Goal: Find specific page/section: Find specific page/section

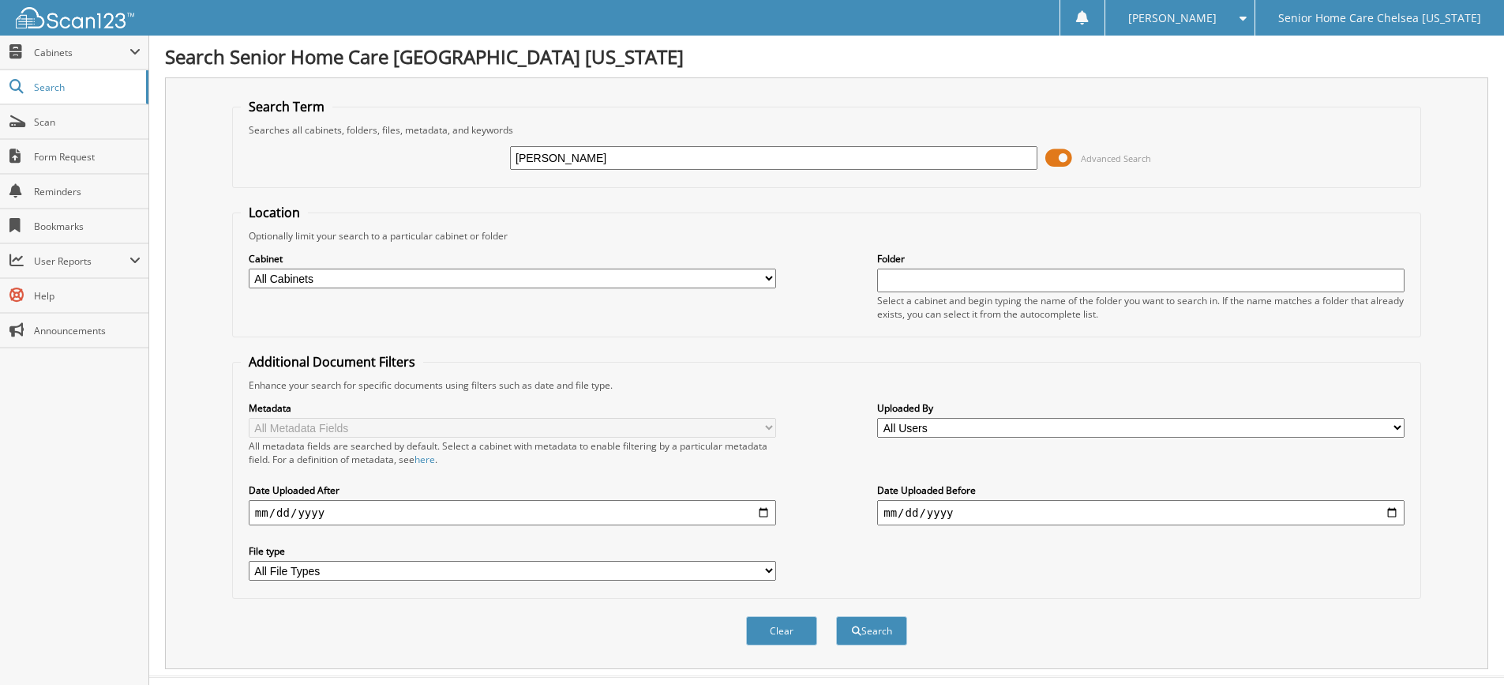
type input "nelly alvares"
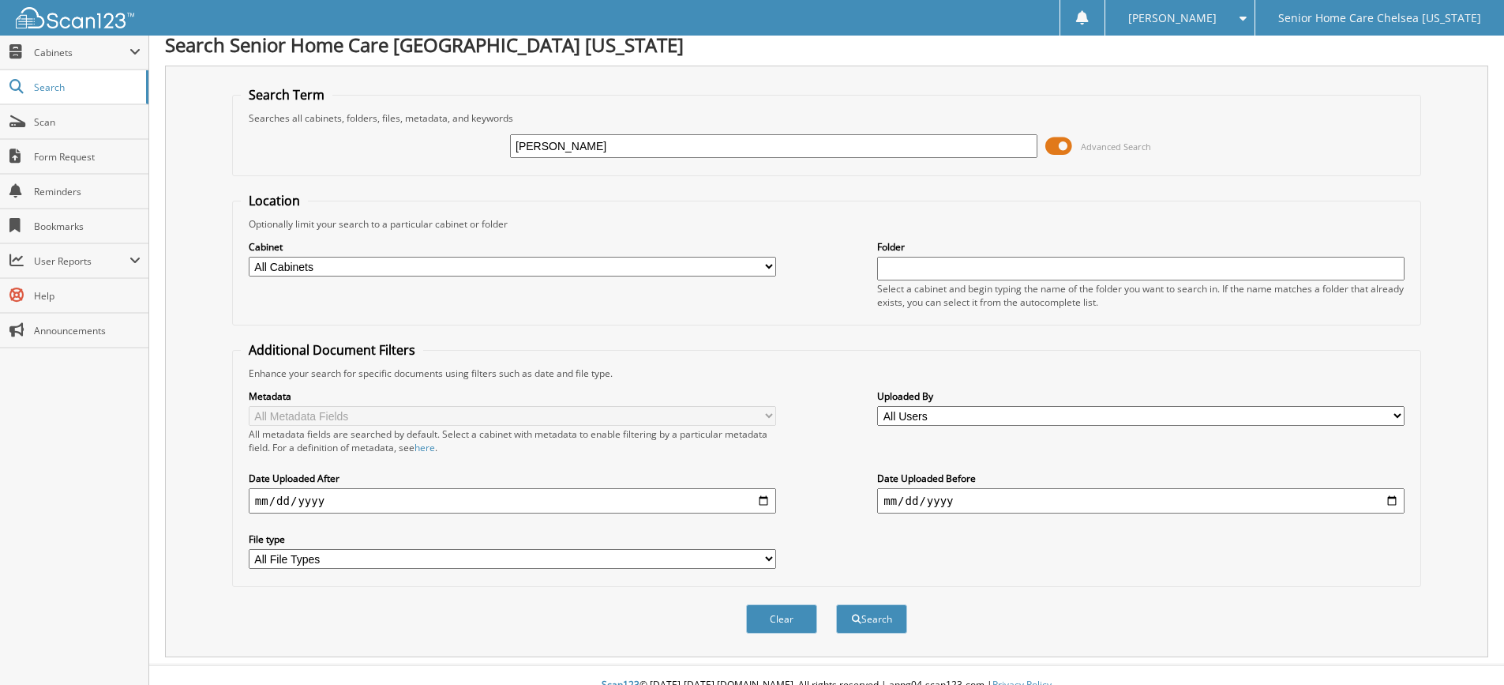
scroll to position [32, 0]
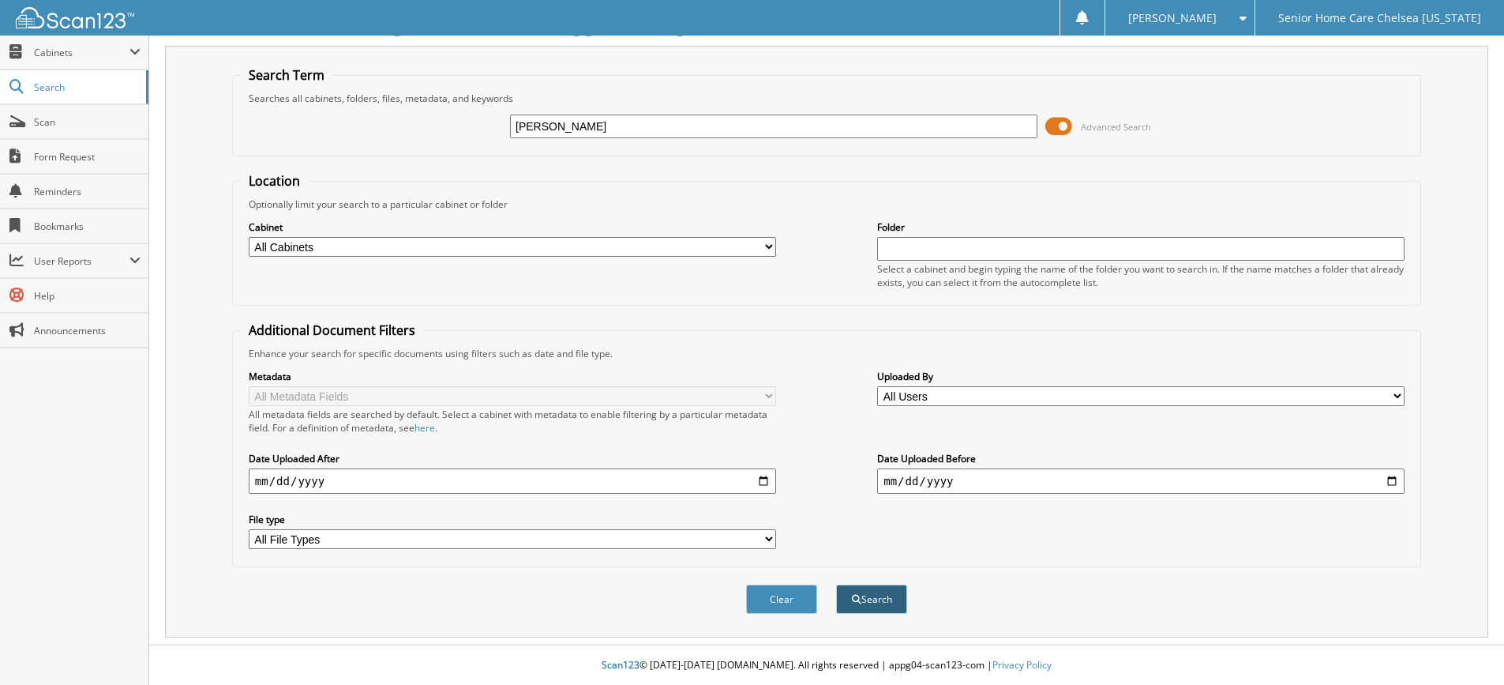
click at [884, 595] on button "Search" at bounding box center [871, 598] width 71 height 29
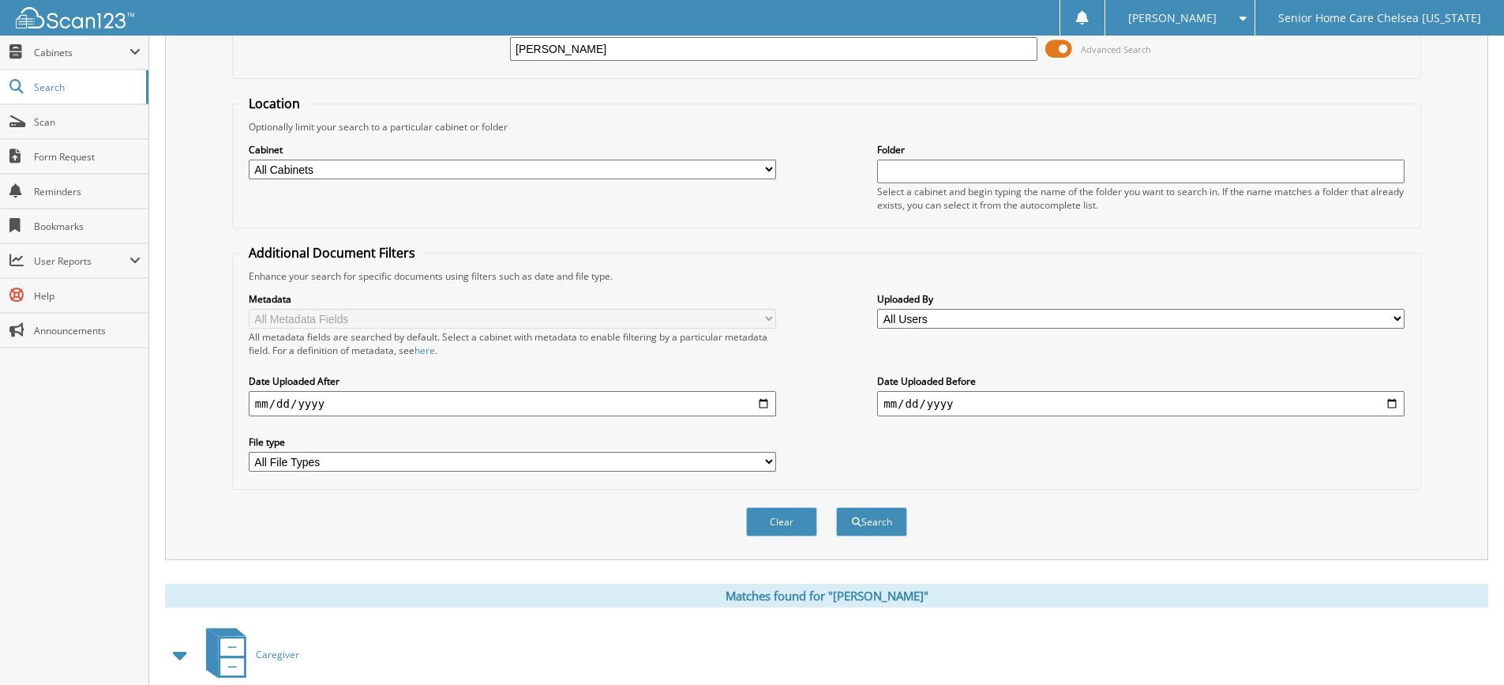
scroll to position [260, 0]
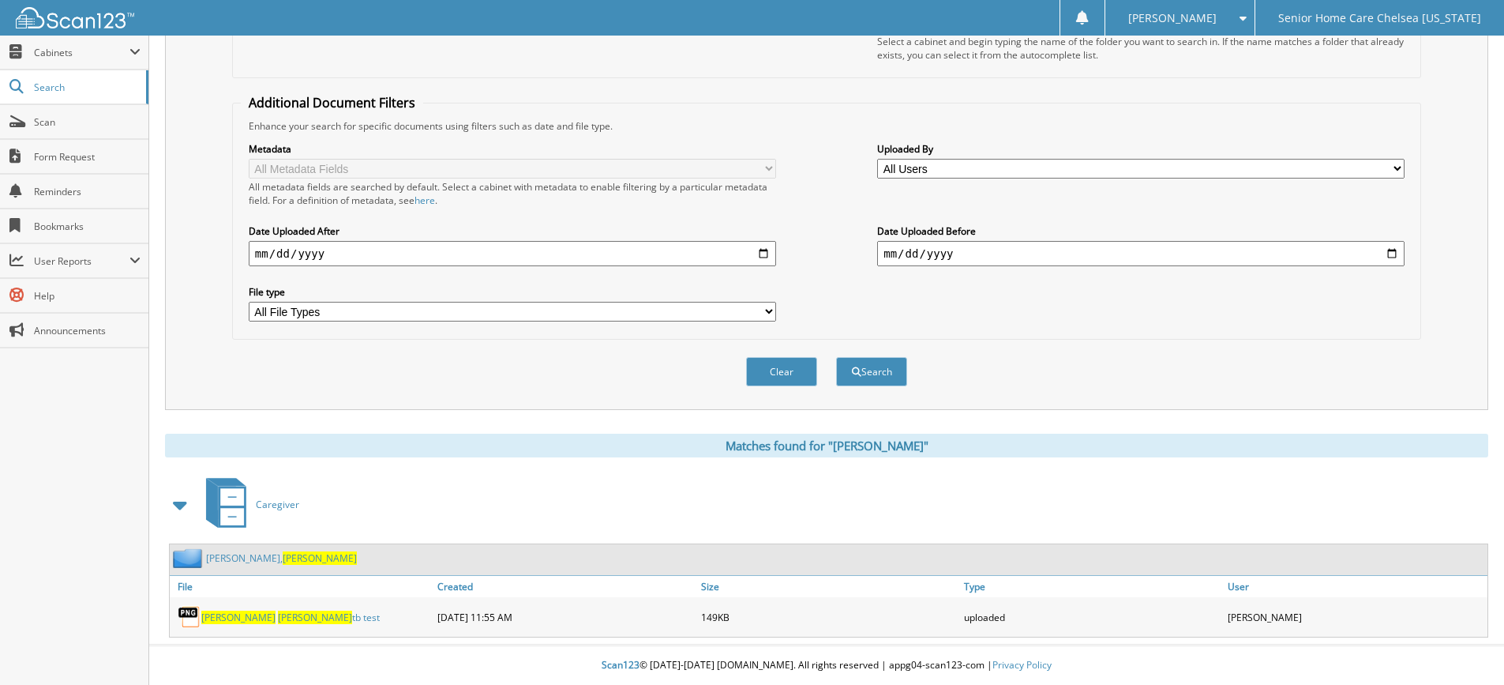
click at [225, 550] on div "alvarez, Nelly" at bounding box center [263, 558] width 187 height 20
click at [236, 560] on link "alvarez, Nelly" at bounding box center [281, 557] width 151 height 13
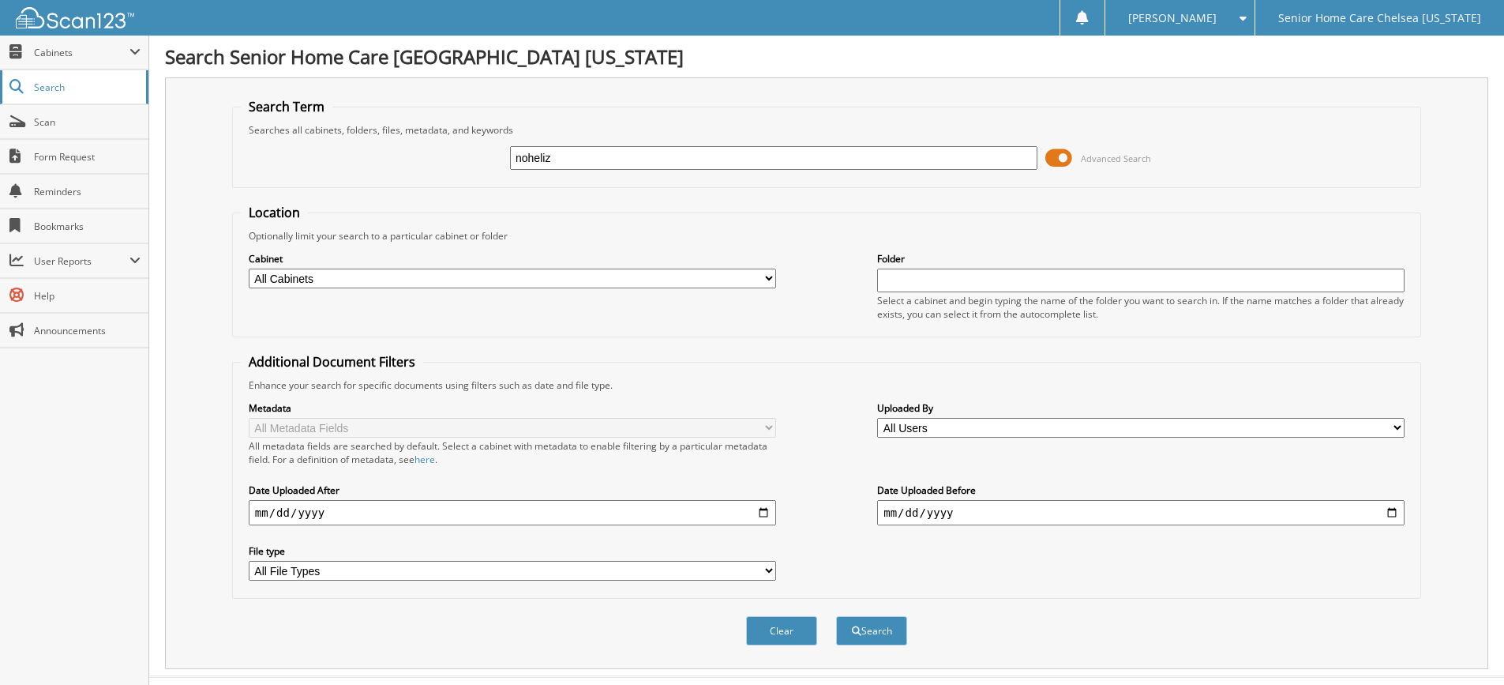
type input "noheliz"
click at [836, 616] on button "Search" at bounding box center [871, 630] width 71 height 29
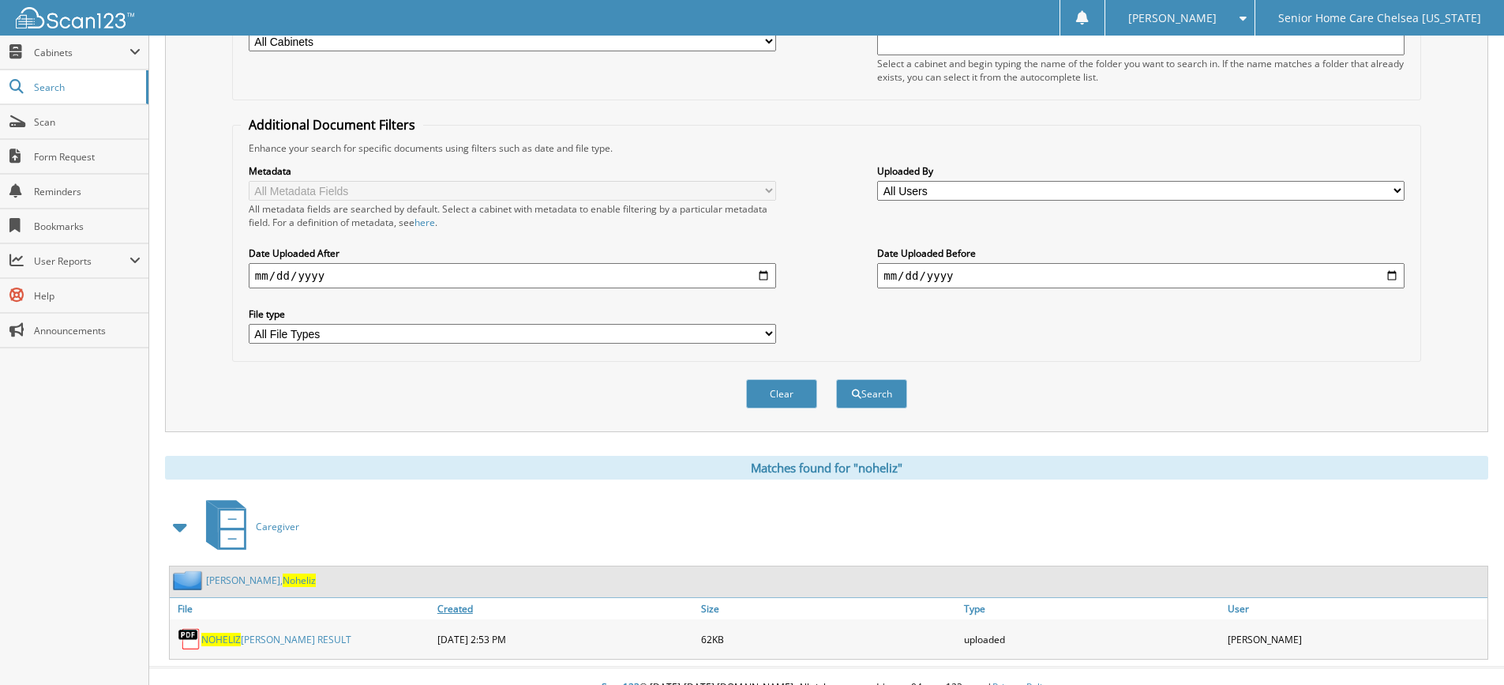
scroll to position [260, 0]
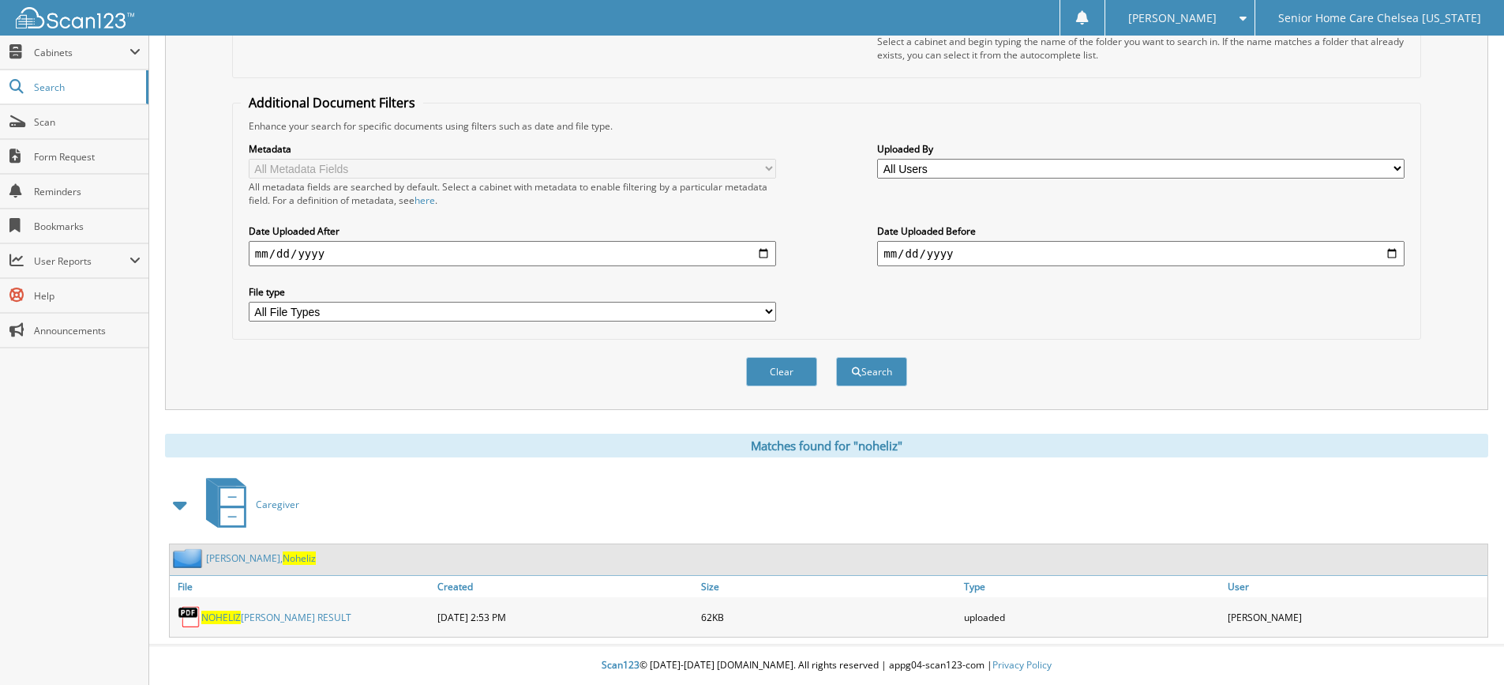
click at [235, 562] on link "Marinez, Noheliz" at bounding box center [261, 557] width 110 height 13
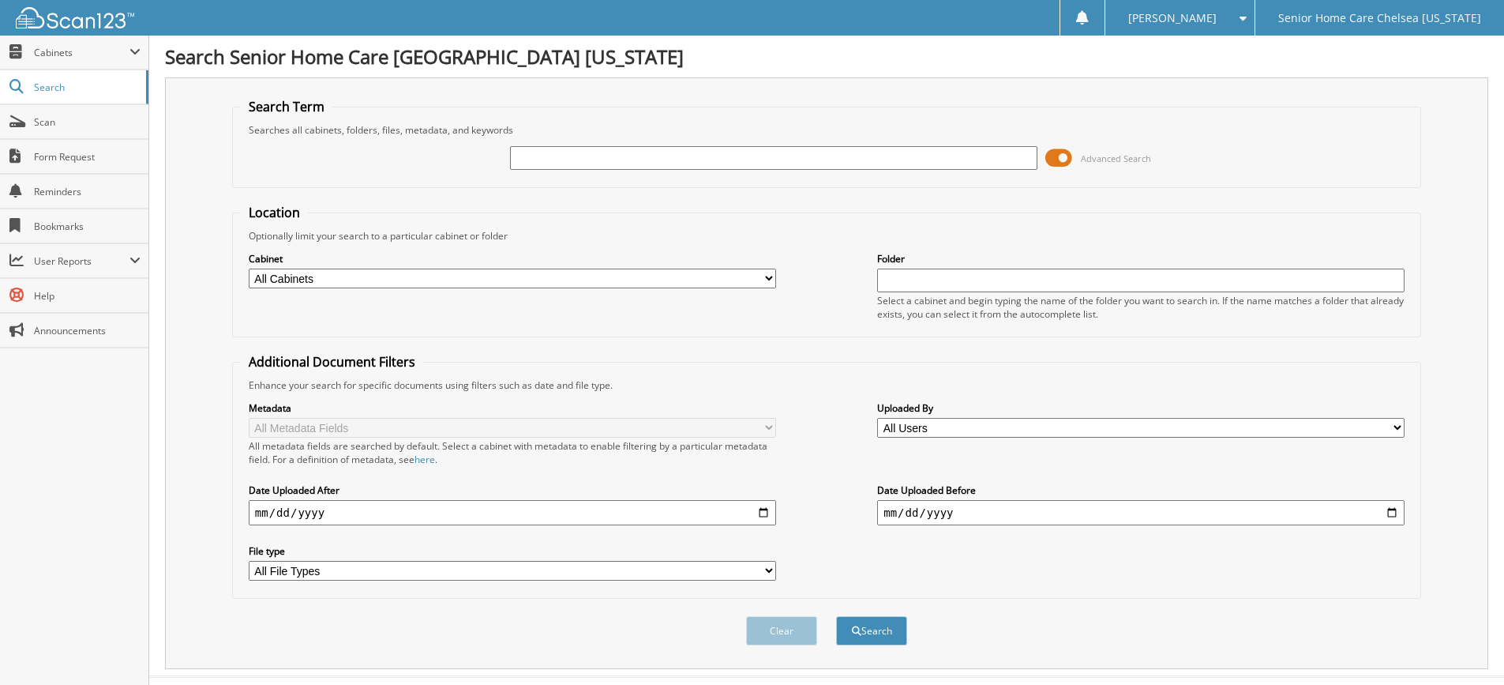
click at [618, 154] on input "text" at bounding box center [774, 158] width 528 height 24
type input "WIDLENE"
click at [875, 634] on button "Search" at bounding box center [871, 630] width 71 height 29
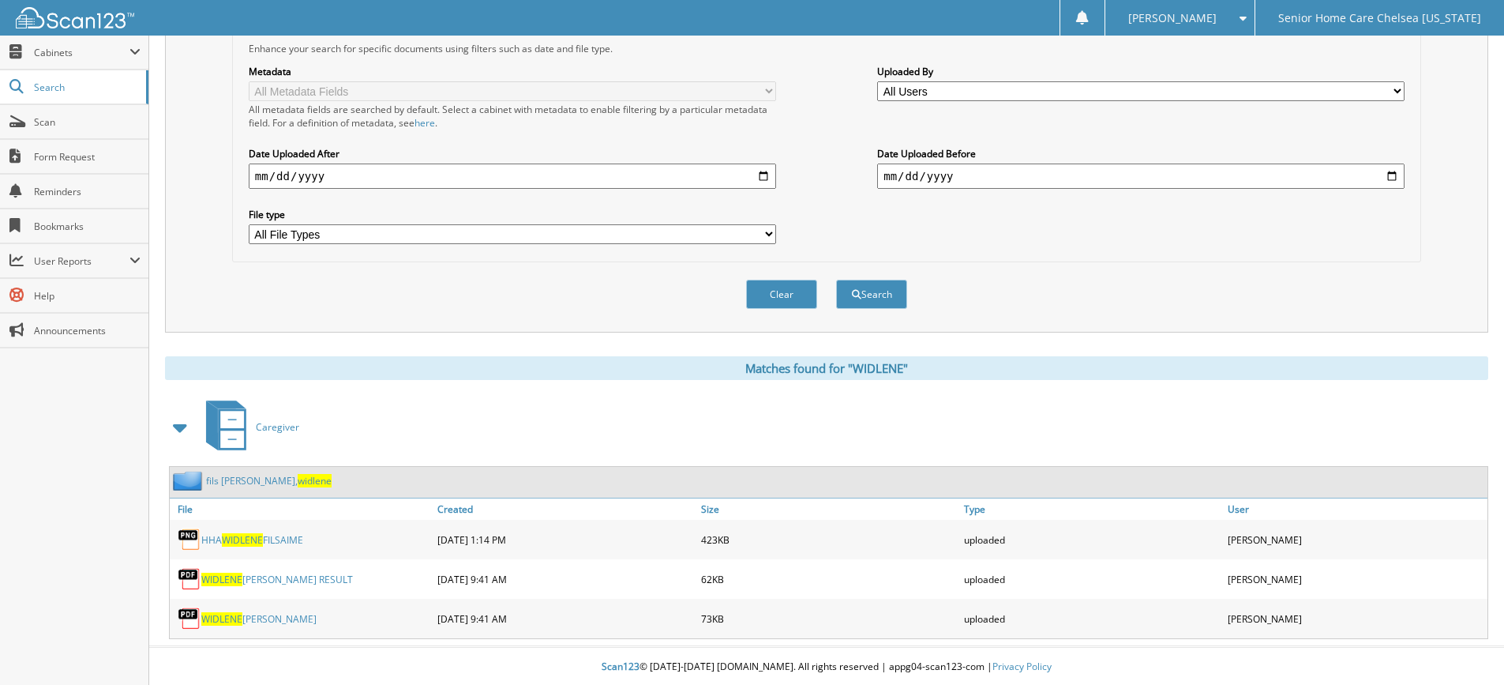
scroll to position [339, 0]
click at [216, 479] on link "fils aime, widlene" at bounding box center [269, 478] width 126 height 13
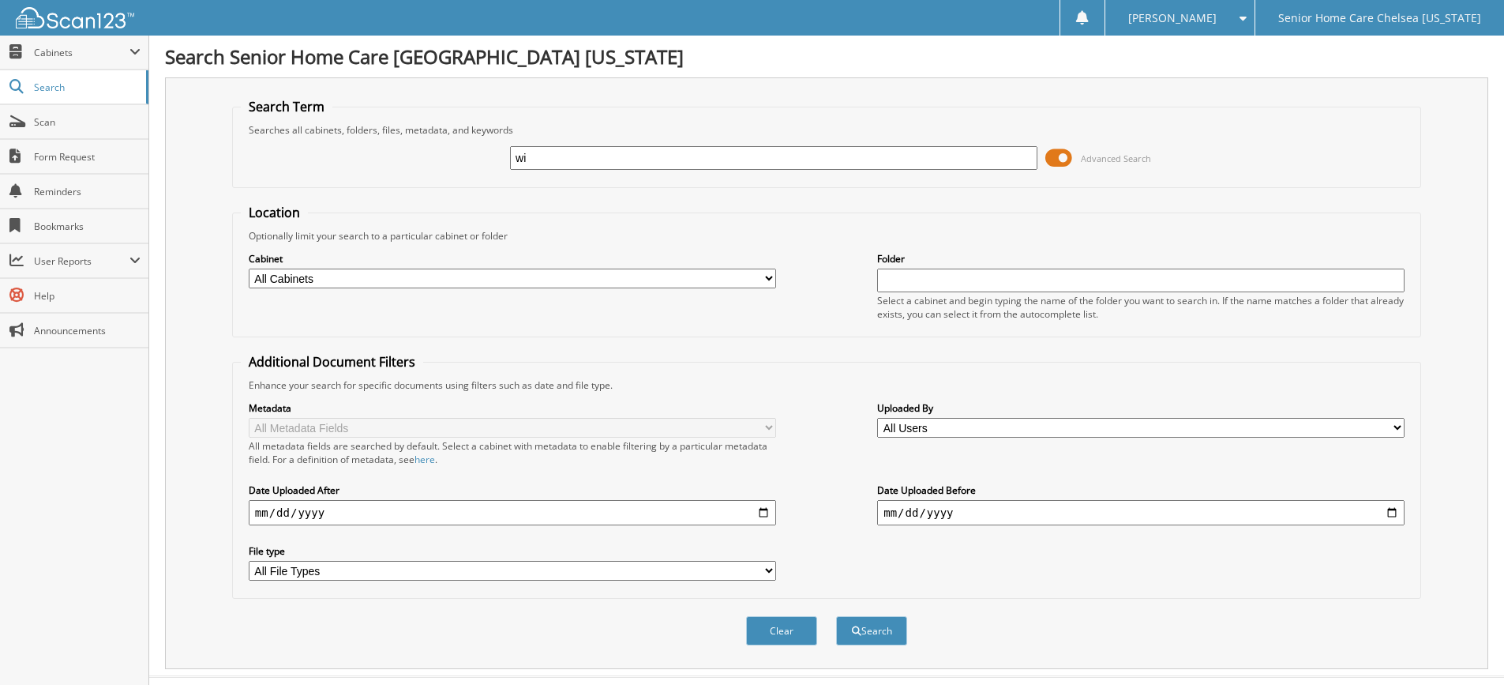
type input "w"
type input "virgile"
click at [836, 616] on button "Search" at bounding box center [871, 630] width 71 height 29
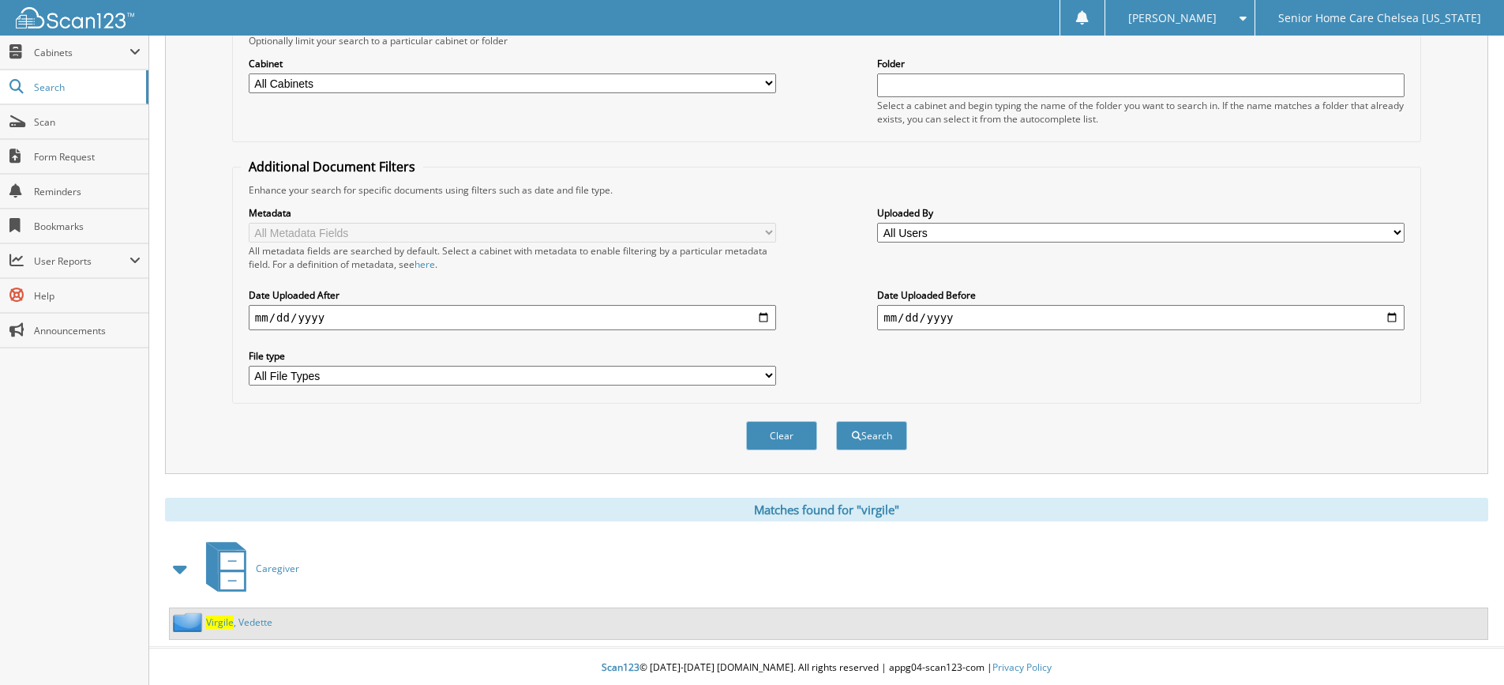
scroll to position [198, 0]
click at [245, 617] on link "Virgile , Vedette" at bounding box center [239, 619] width 66 height 13
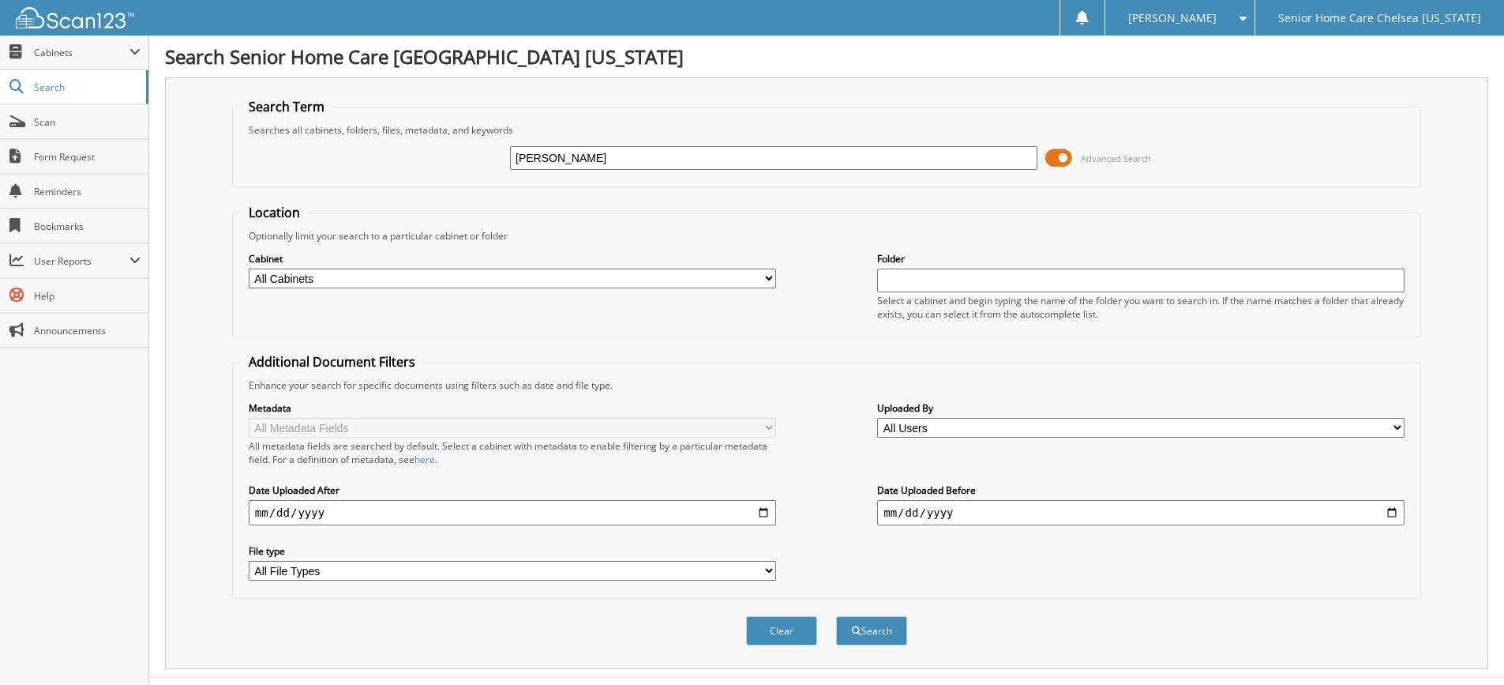
type input "[PERSON_NAME]"
click at [836, 616] on button "Search" at bounding box center [871, 630] width 71 height 29
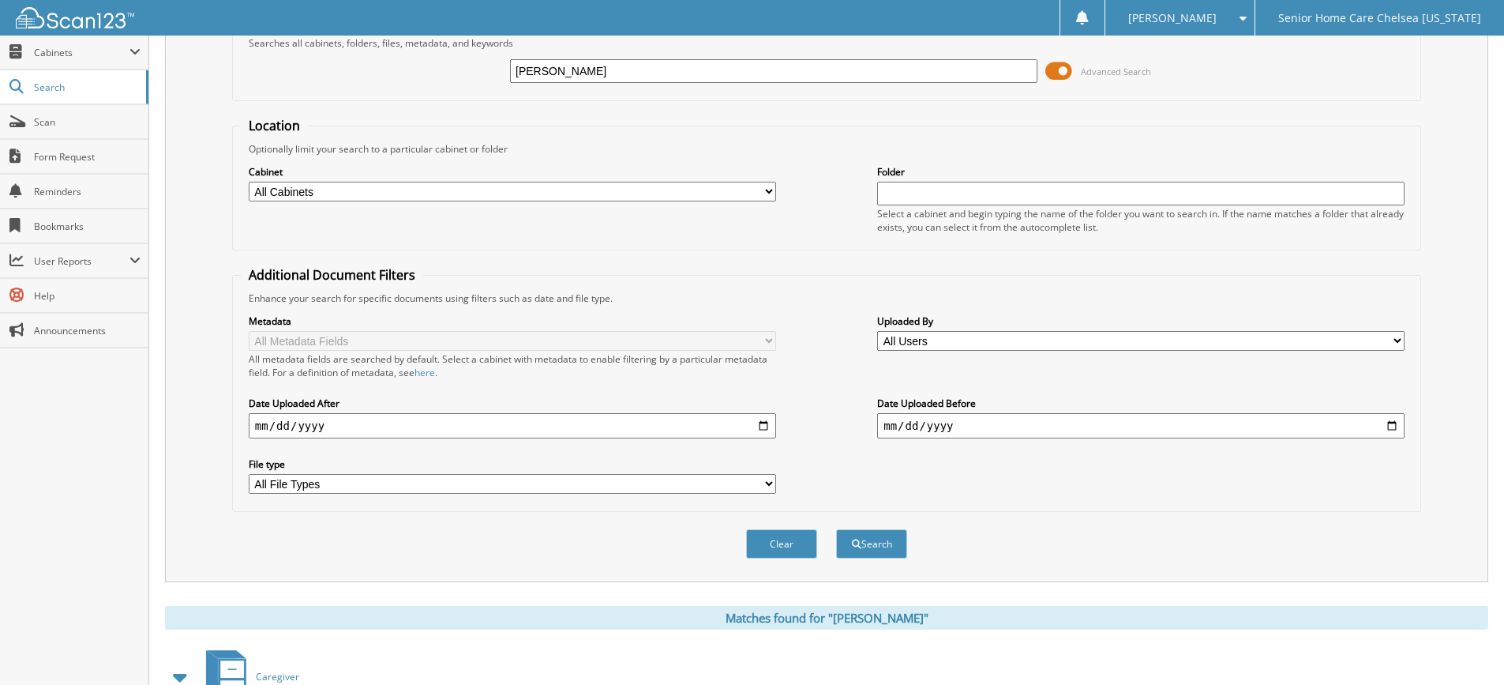
scroll to position [198, 0]
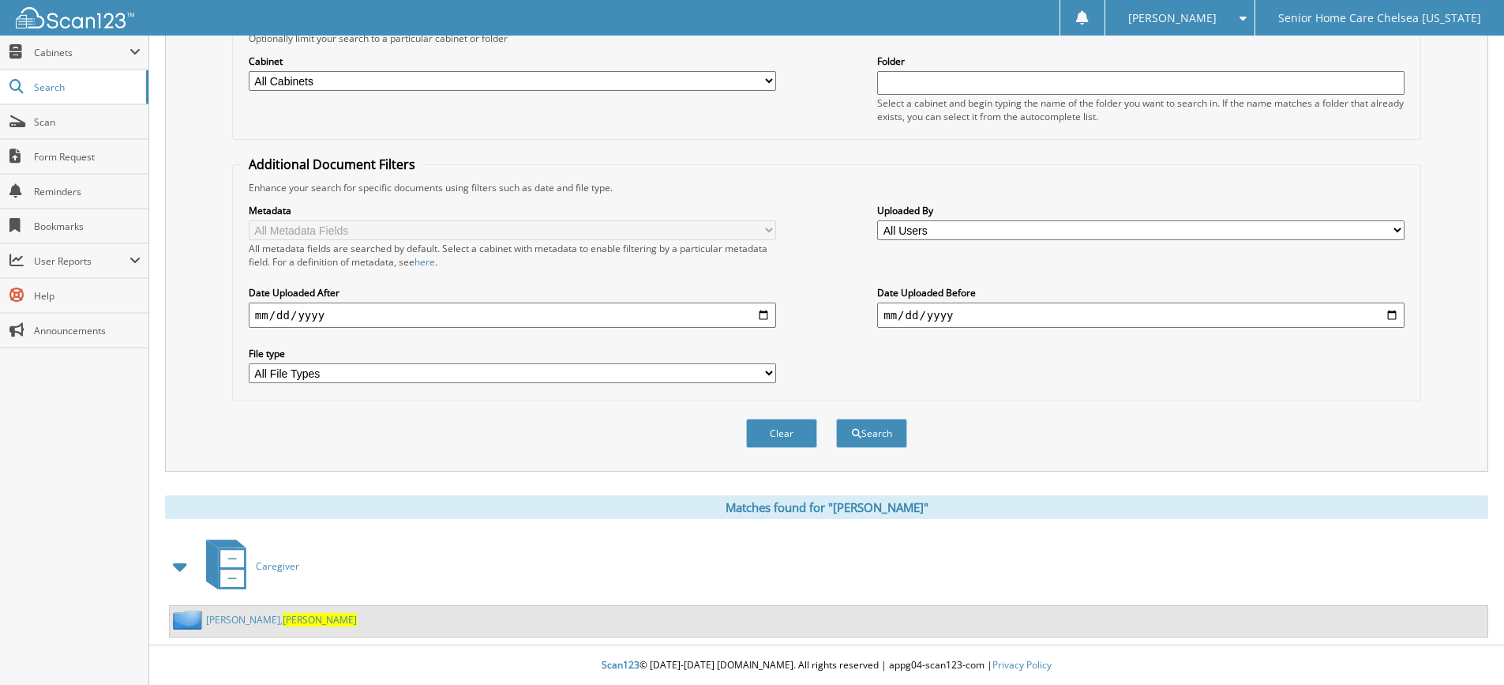
click at [230, 623] on link "auguste, josiane" at bounding box center [281, 619] width 151 height 13
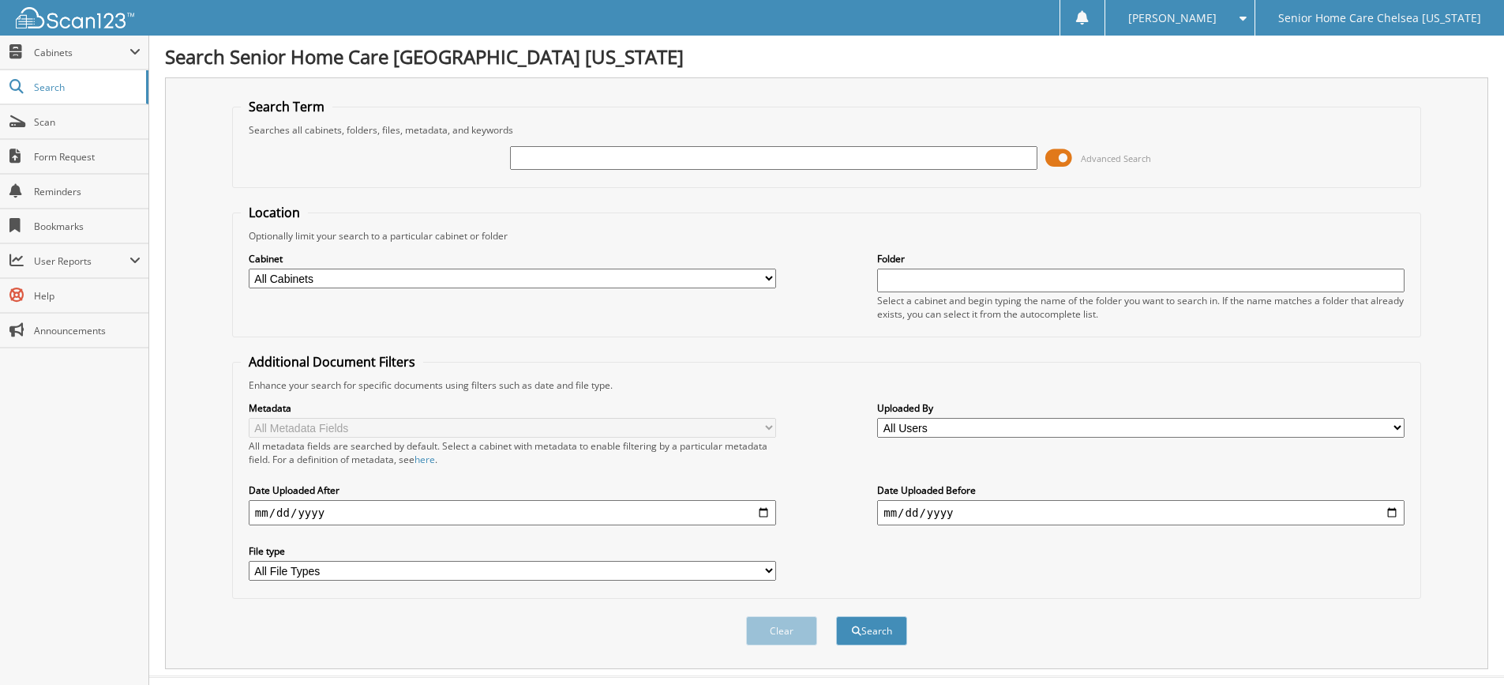
click at [782, 153] on input "text" at bounding box center [774, 158] width 528 height 24
type input "prince"
click at [836, 616] on button "Search" at bounding box center [871, 630] width 71 height 29
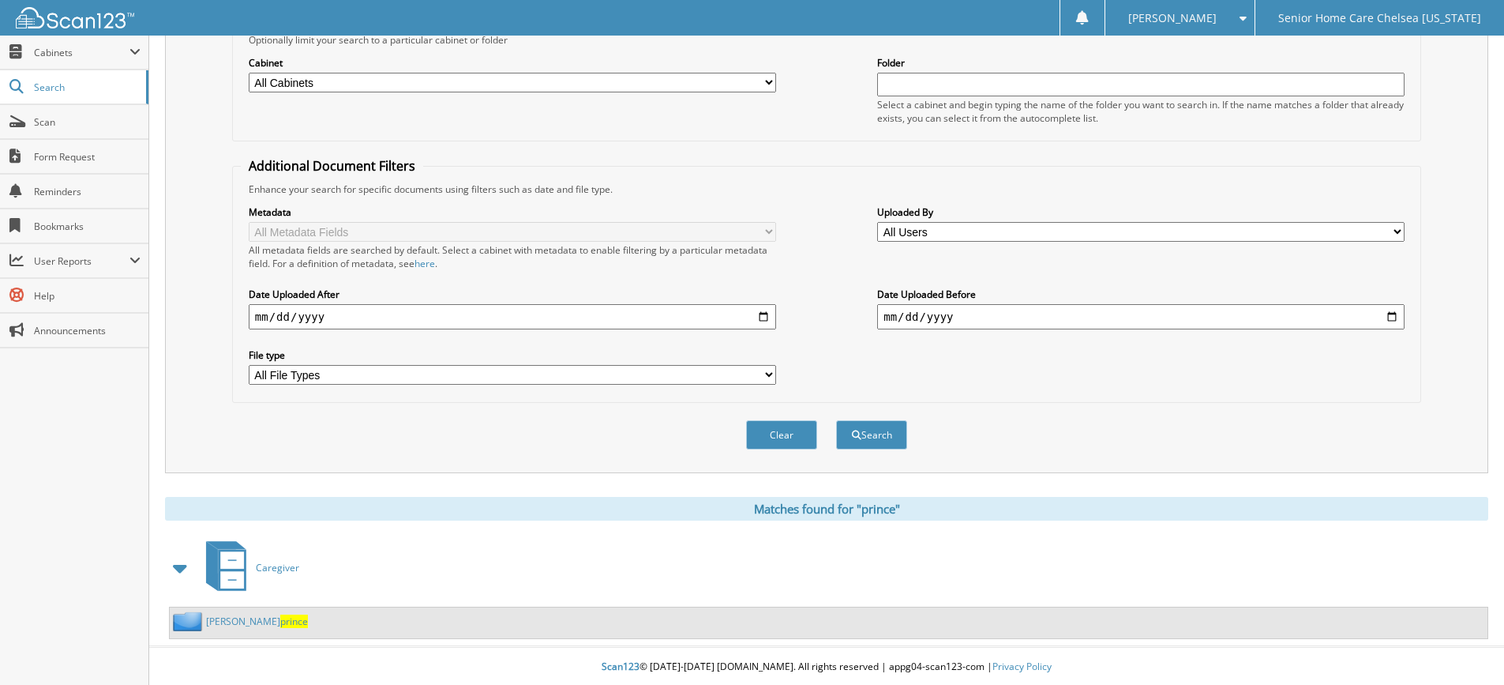
scroll to position [198, 0]
click at [245, 619] on link "[PERSON_NAME]" at bounding box center [257, 619] width 102 height 13
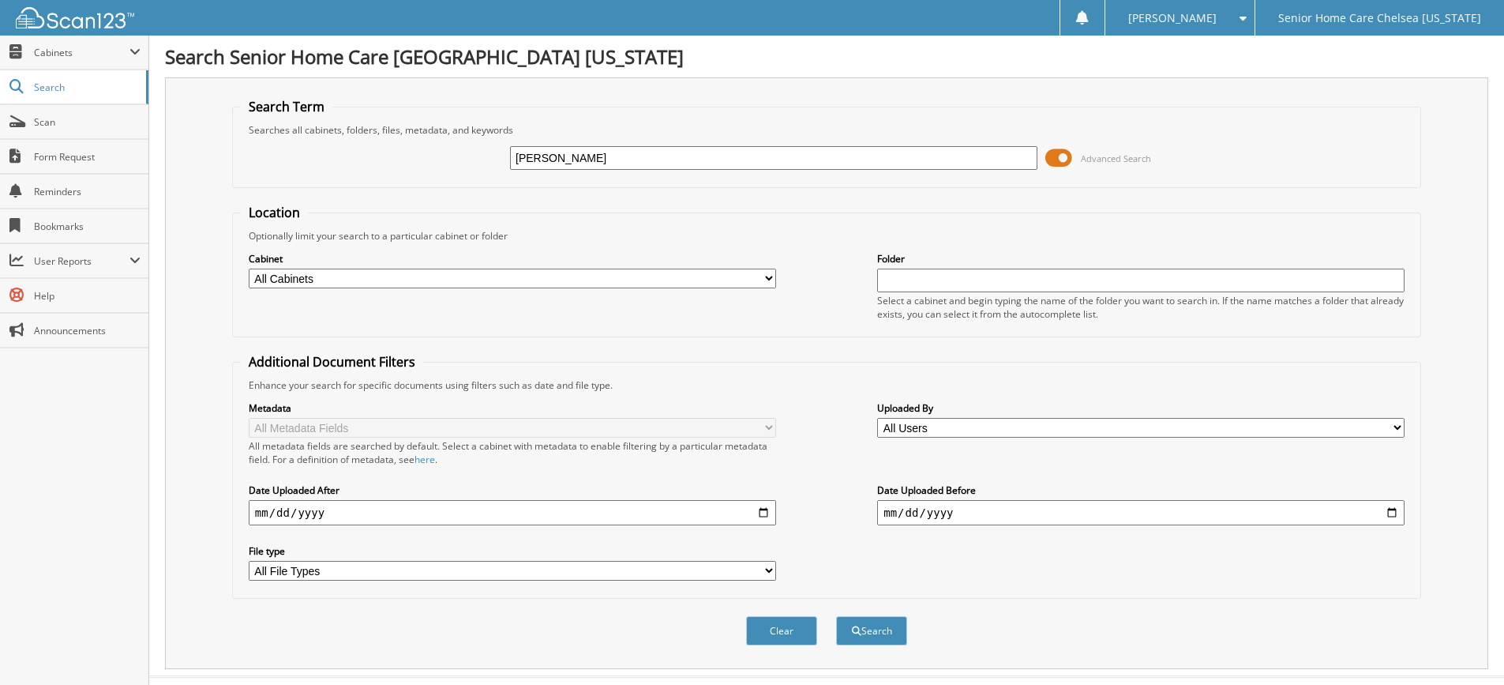
type input "patrice"
click at [836, 616] on button "Search" at bounding box center [871, 630] width 71 height 29
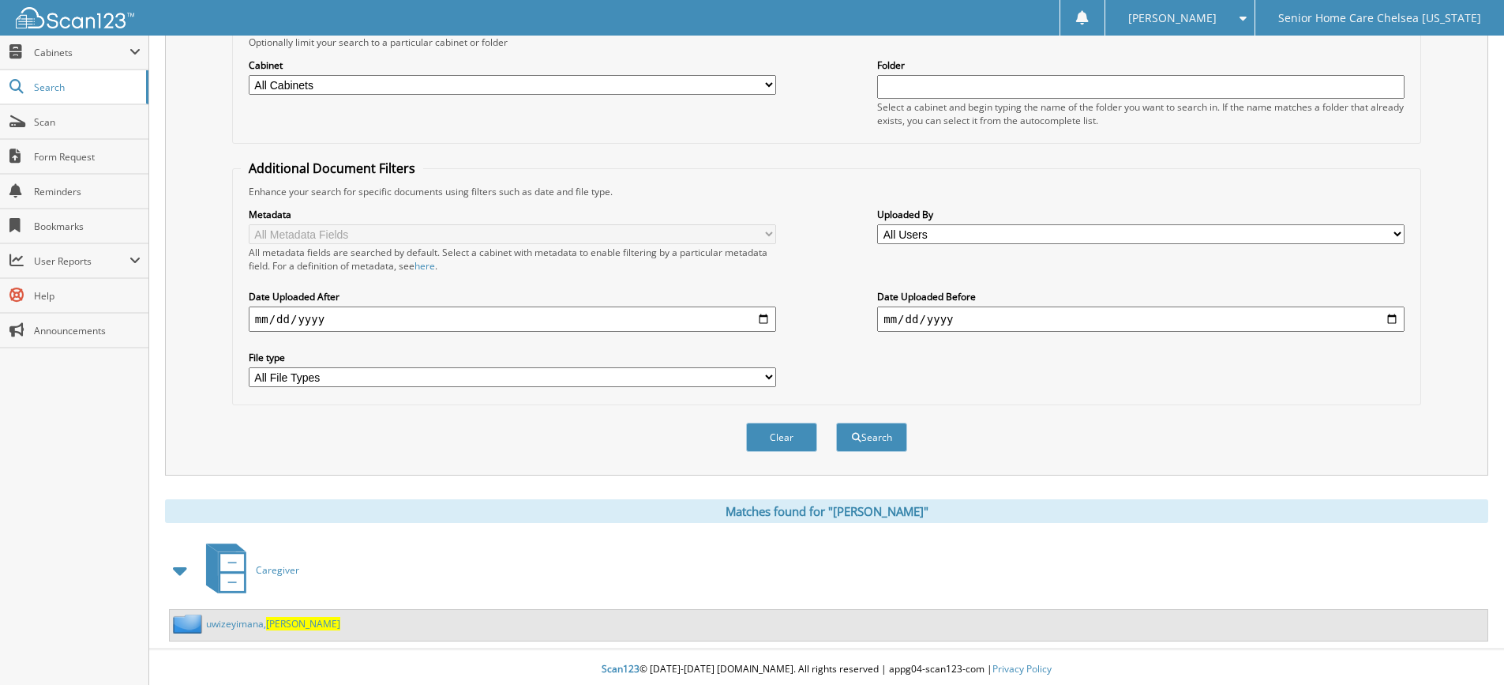
scroll to position [198, 0]
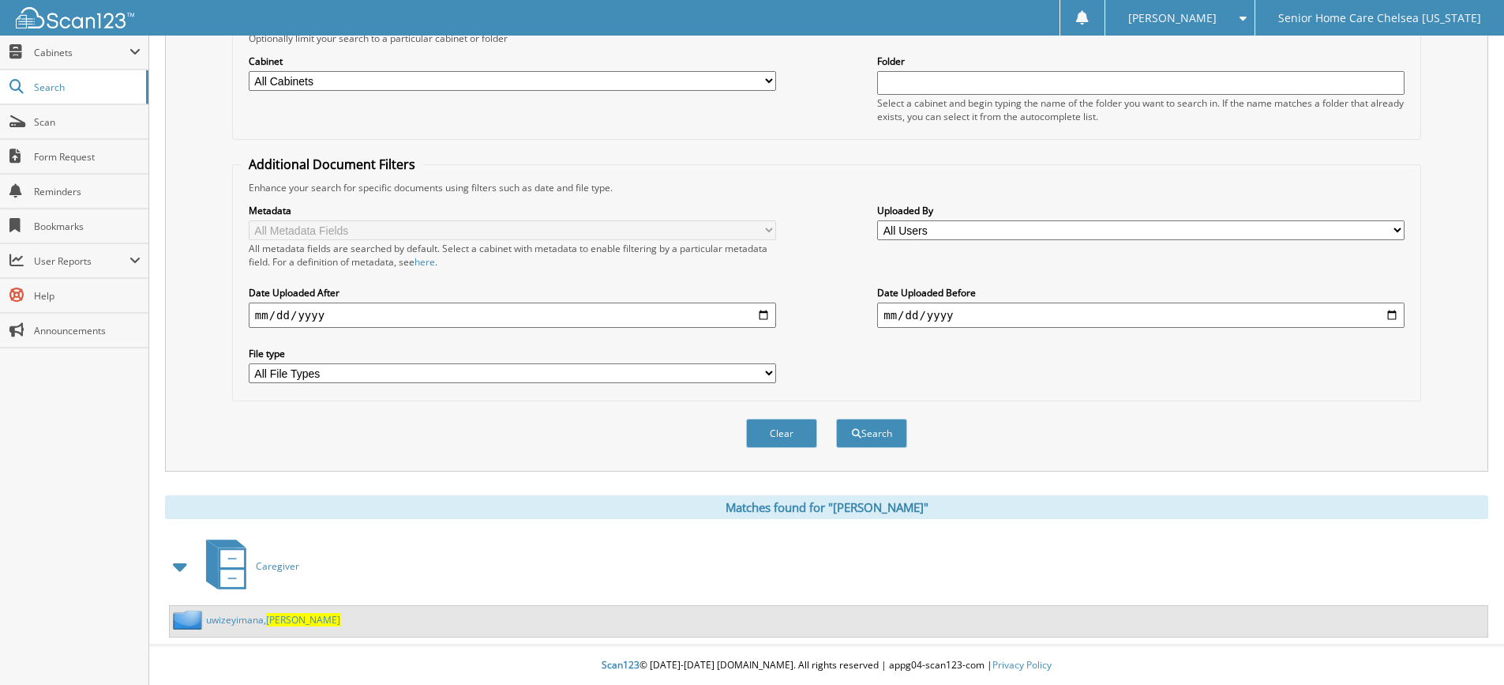
click at [270, 622] on span "[PERSON_NAME]" at bounding box center [303, 619] width 74 height 13
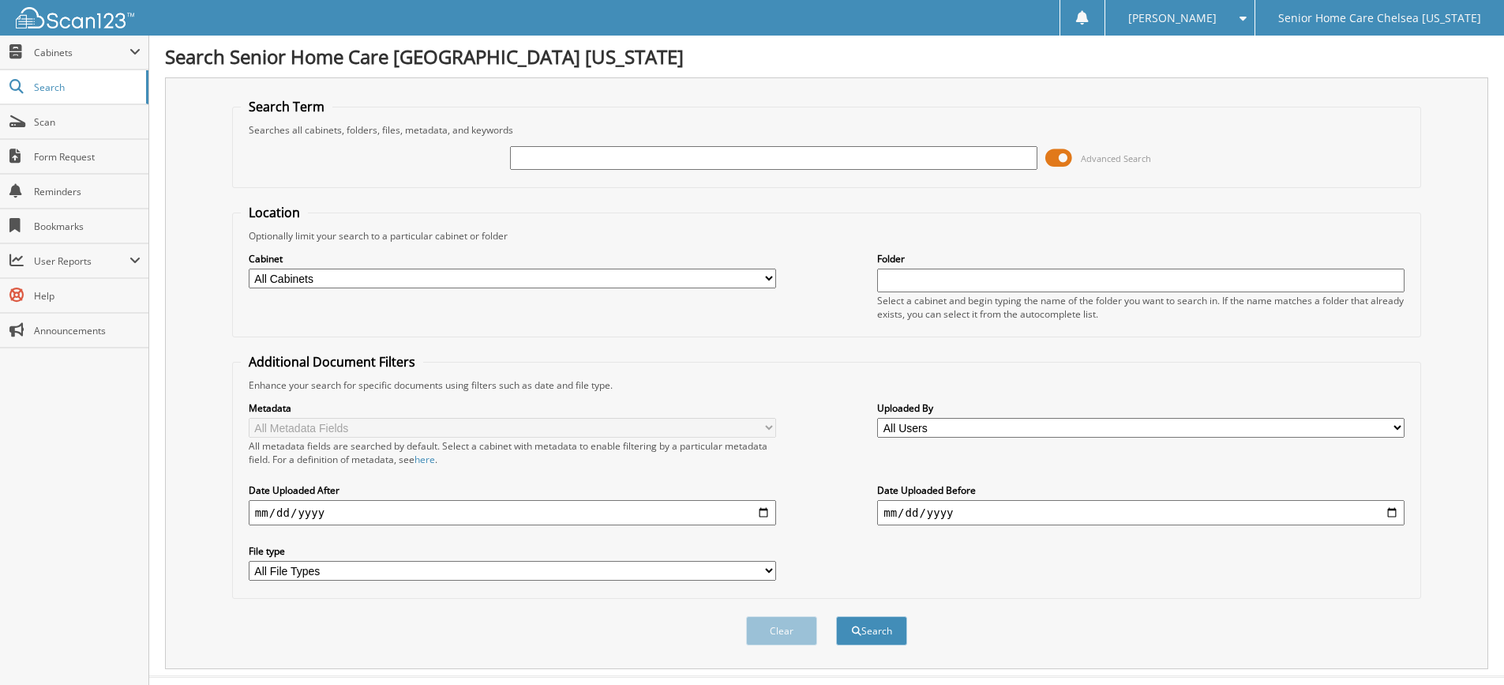
click at [750, 156] on input "text" at bounding box center [774, 158] width 528 height 24
type input "[PERSON_NAME]"
click at [836, 616] on button "Search" at bounding box center [871, 630] width 71 height 29
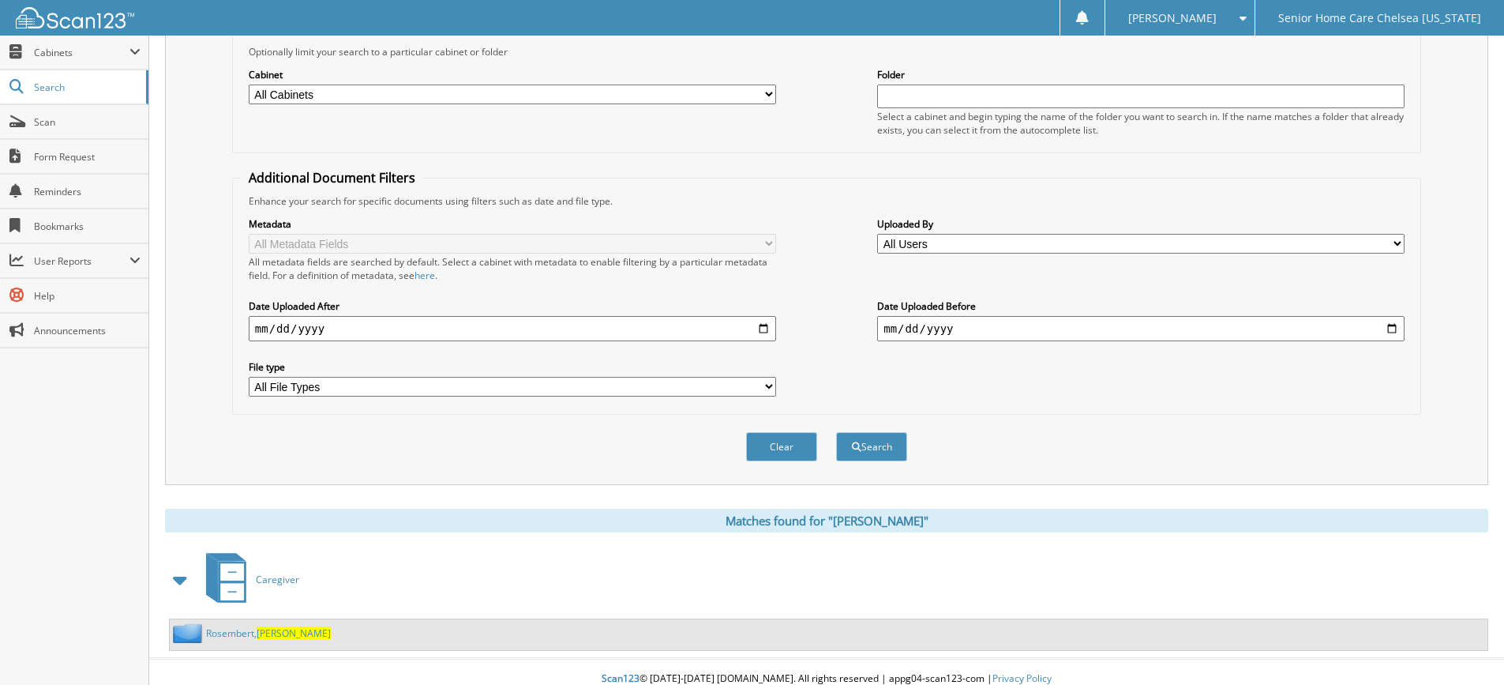
scroll to position [198, 0]
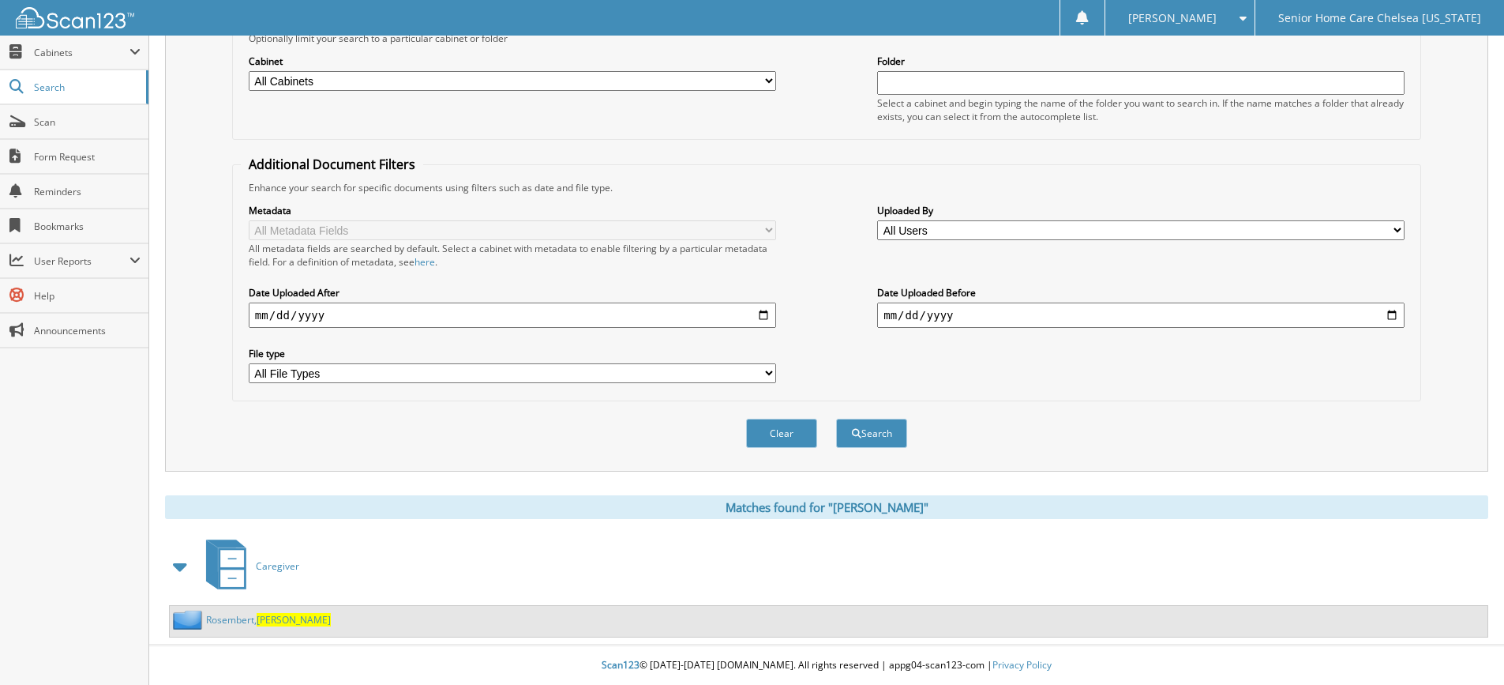
click at [258, 617] on link "Rosembert, Nadege" at bounding box center [268, 619] width 125 height 13
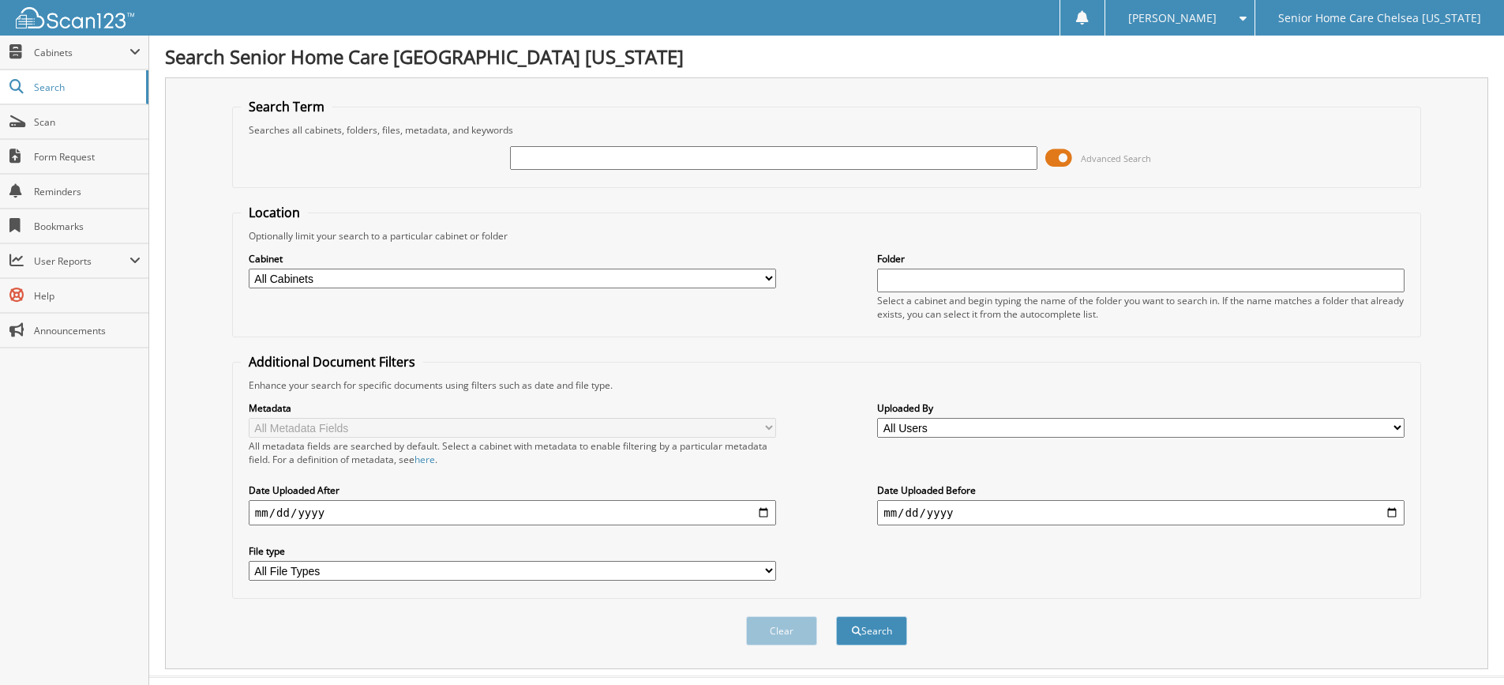
click at [583, 157] on input "text" at bounding box center [774, 158] width 528 height 24
type input "shadam"
click at [836, 616] on button "Search" at bounding box center [871, 630] width 71 height 29
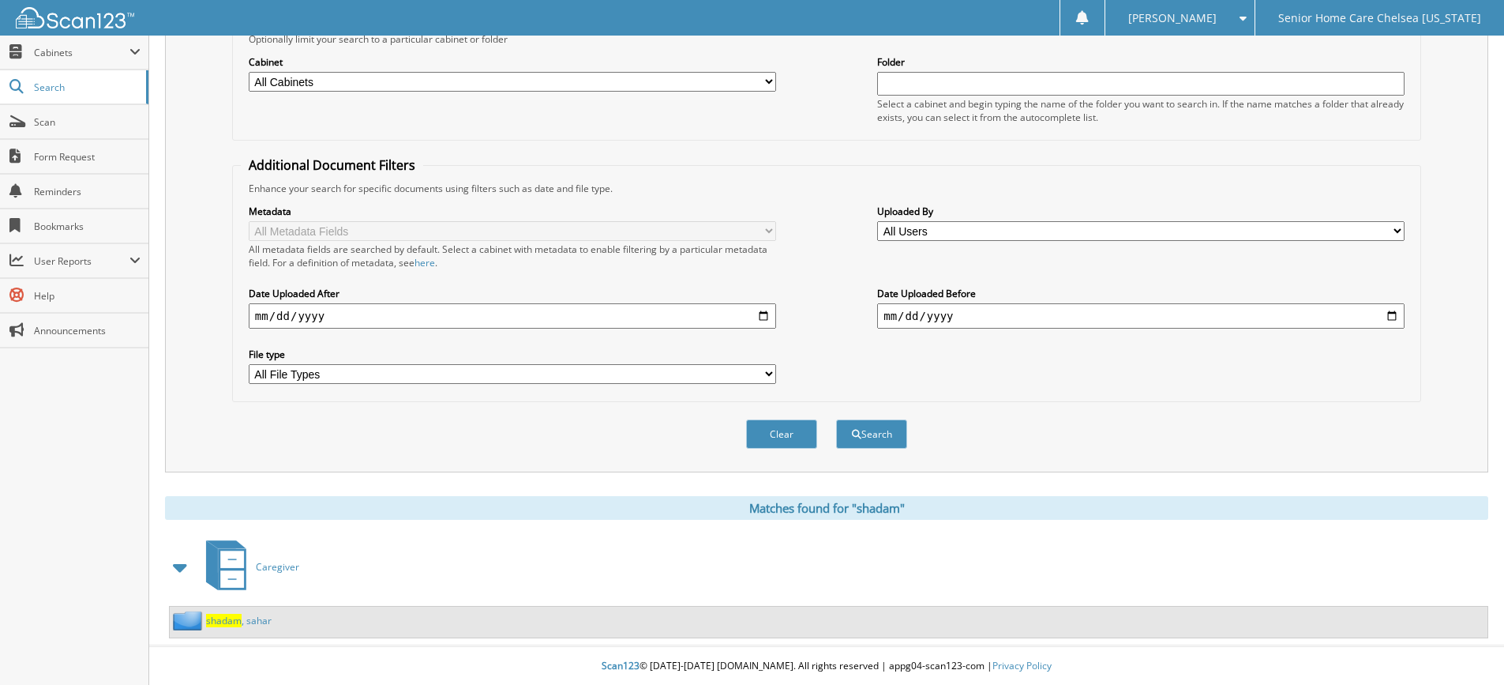
scroll to position [198, 0]
click at [248, 622] on link "shadam , sahar" at bounding box center [239, 619] width 66 height 13
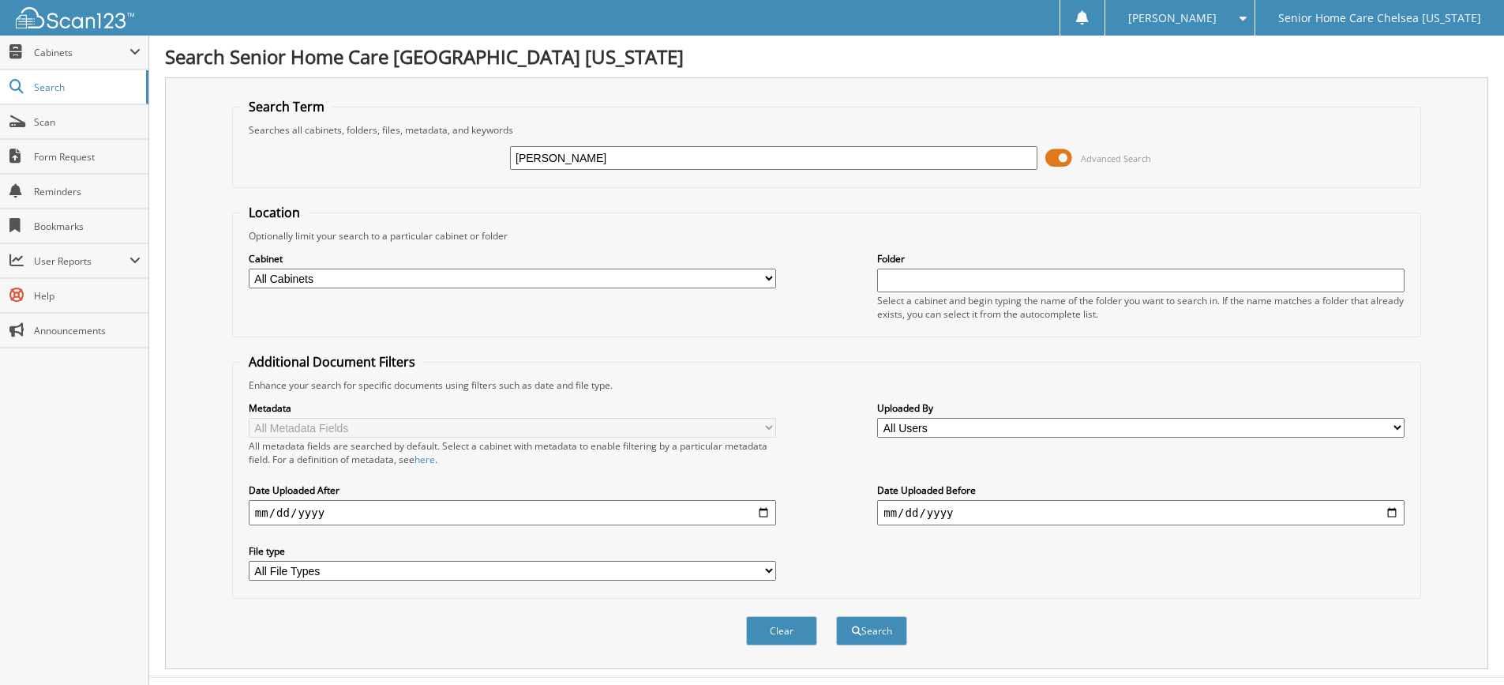
type input "[PERSON_NAME]"
click at [836, 616] on button "Search" at bounding box center [871, 630] width 71 height 29
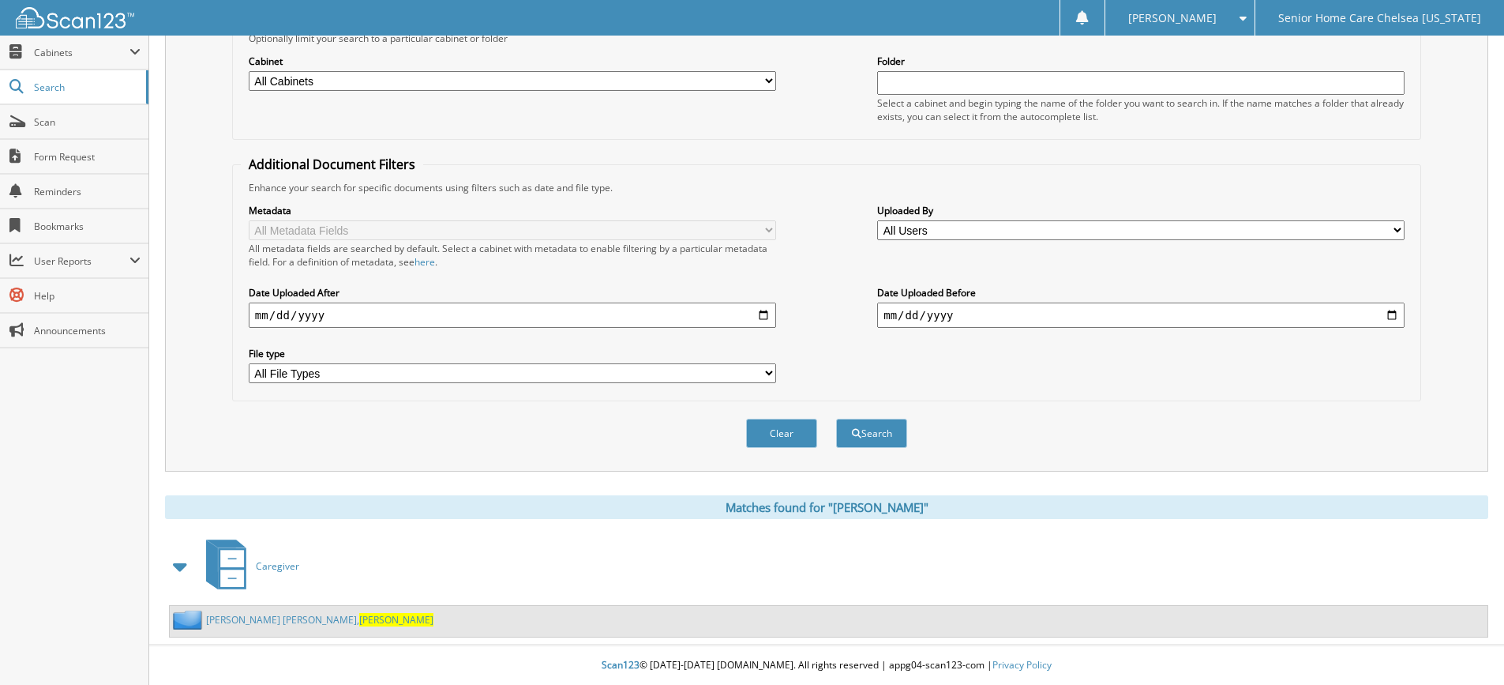
click at [239, 615] on link "Smith De Aguirre, Mireya" at bounding box center [319, 619] width 227 height 13
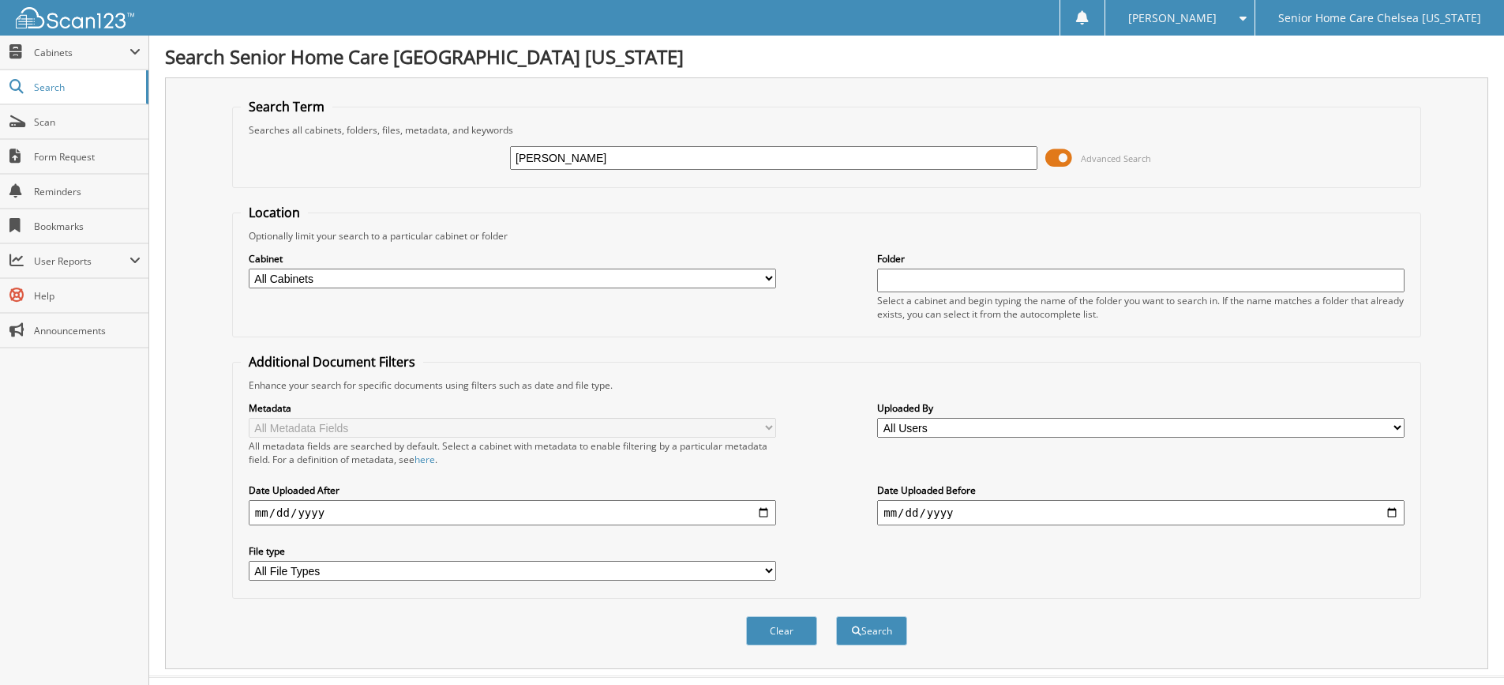
type input "[PERSON_NAME]"
click at [836, 616] on button "Search" at bounding box center [871, 630] width 71 height 29
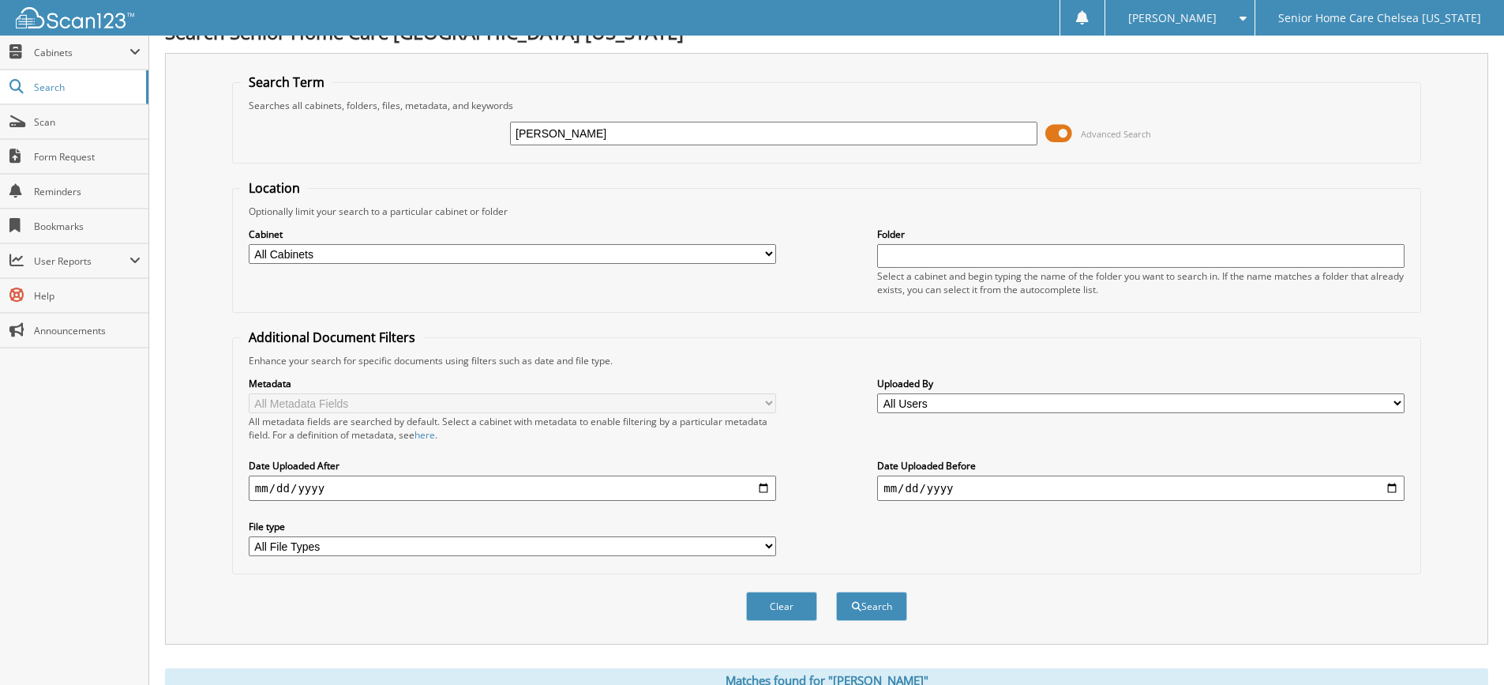
scroll to position [395, 0]
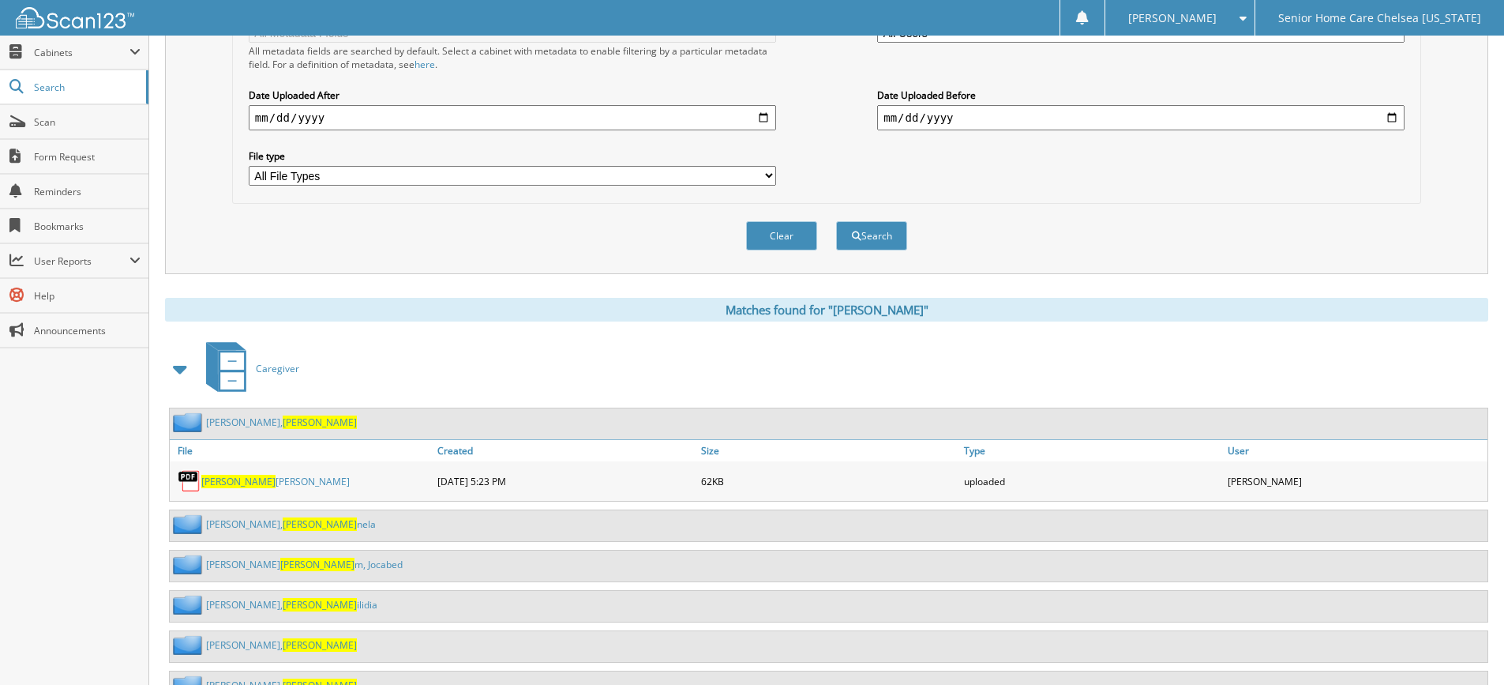
click at [238, 426] on link "Ceballos Gonzalez, Maria" at bounding box center [281, 421] width 151 height 13
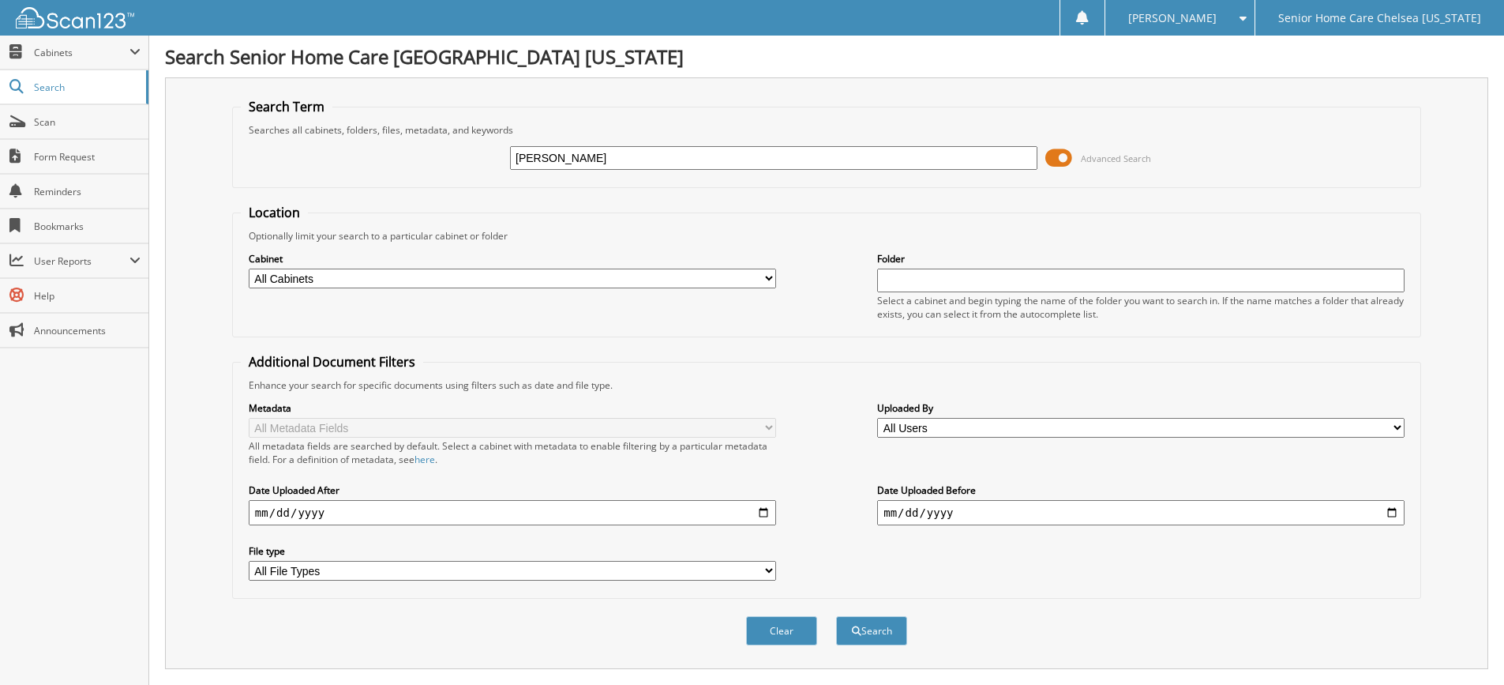
click at [607, 165] on input "maria" at bounding box center [774, 158] width 528 height 24
type input "m"
type input "gonzalez"
click at [836, 616] on button "Search" at bounding box center [871, 630] width 71 height 29
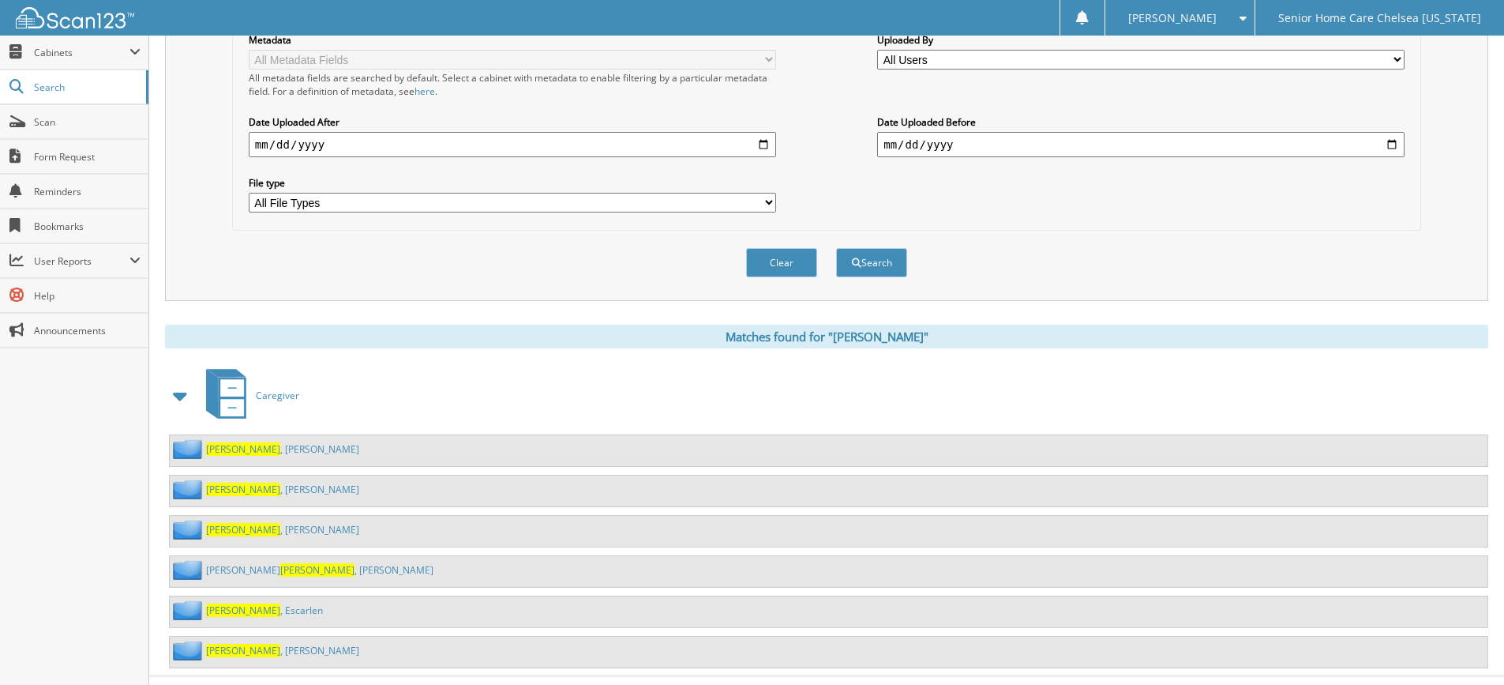
scroll to position [395, 0]
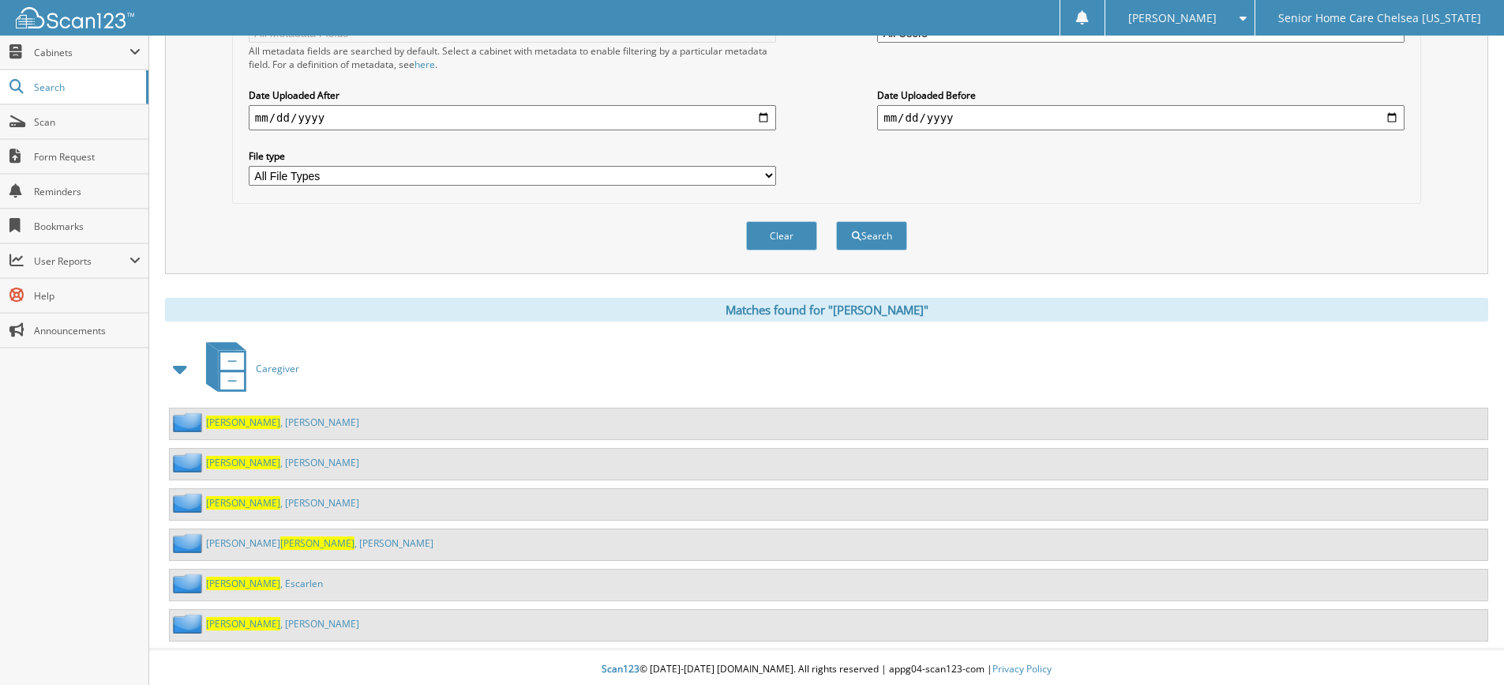
click at [257, 505] on link "[PERSON_NAME]" at bounding box center [282, 502] width 153 height 13
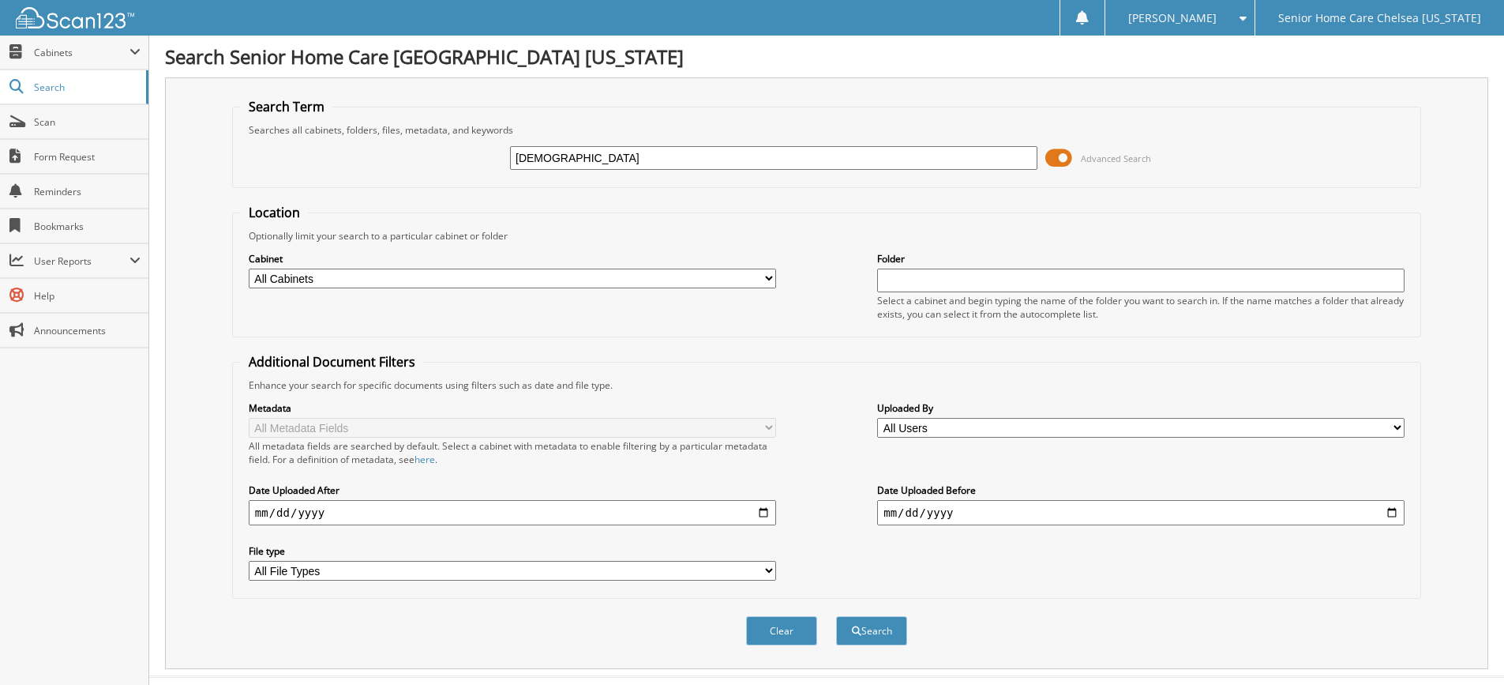
type input "[DEMOGRAPHIC_DATA]"
click at [836, 616] on button "Search" at bounding box center [871, 630] width 71 height 29
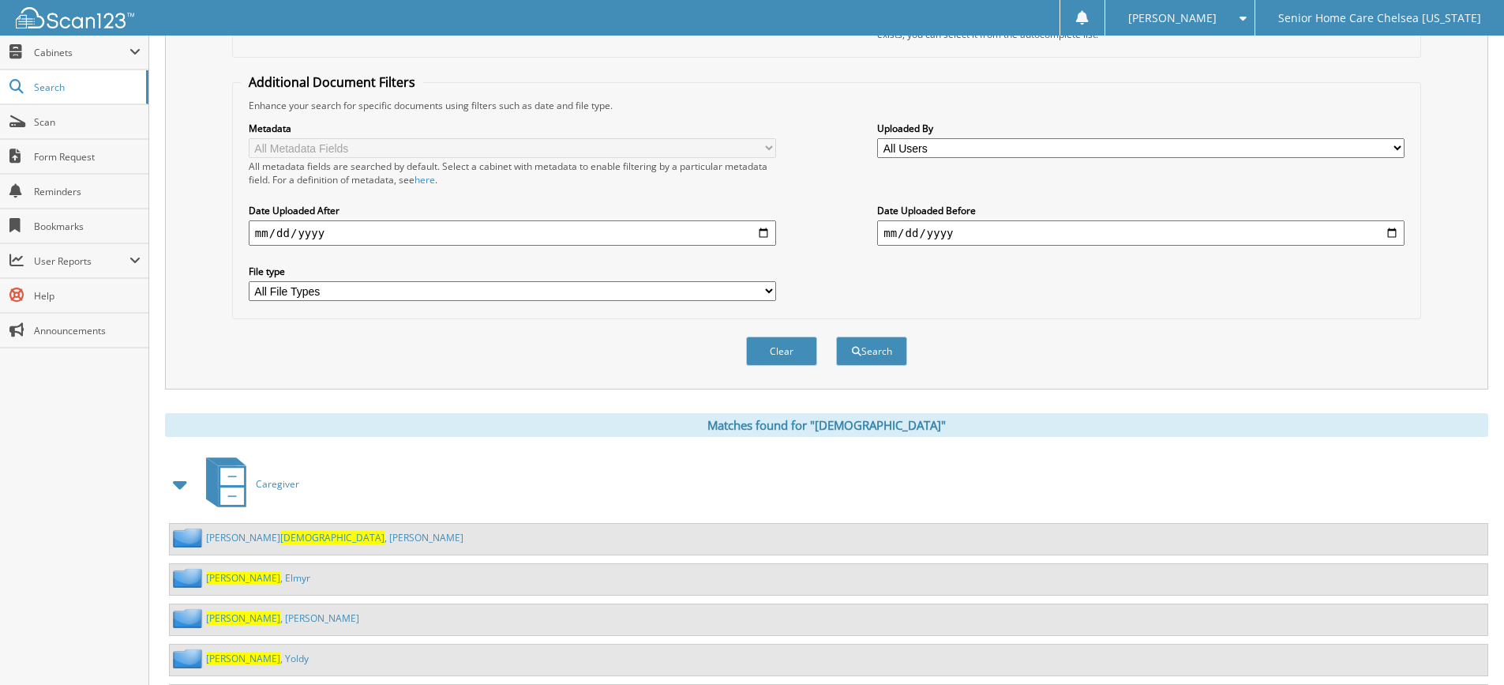
scroll to position [359, 0]
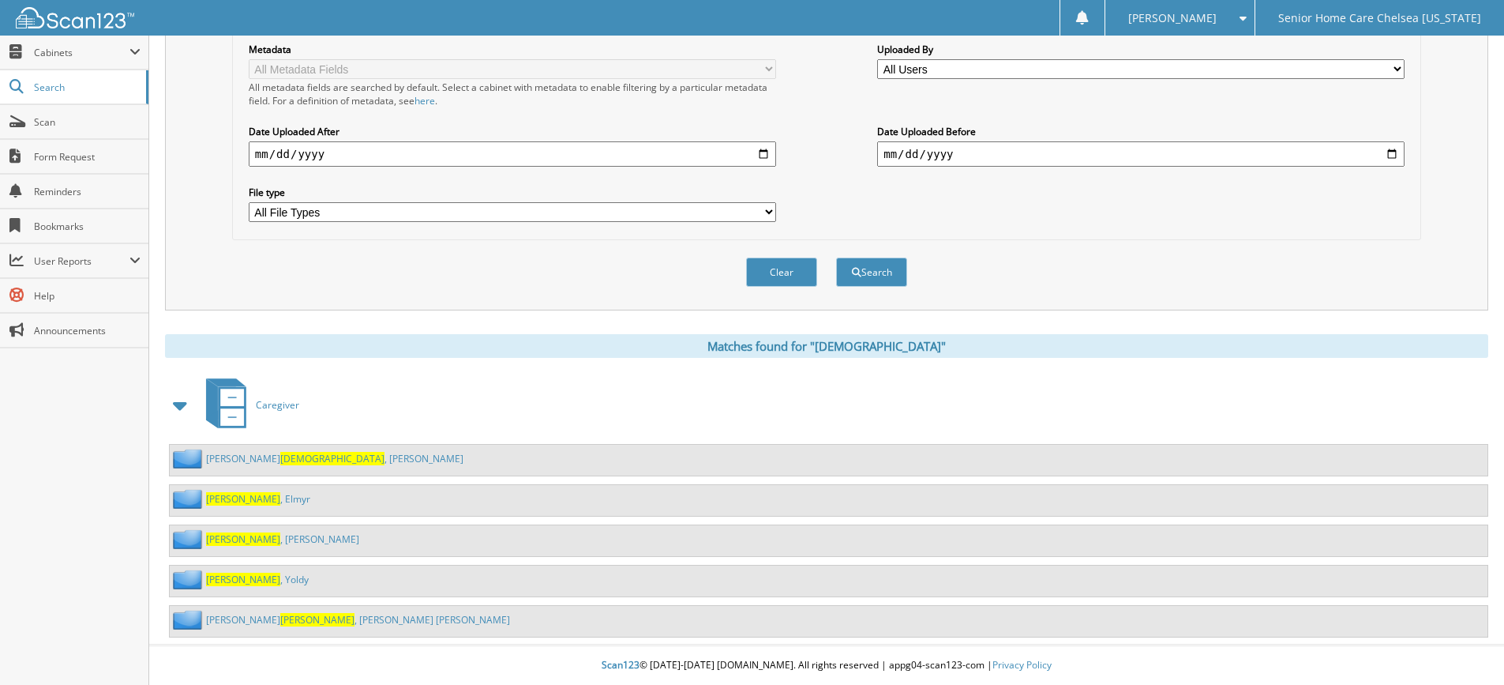
click at [260, 502] on link "[PERSON_NAME]" at bounding box center [258, 498] width 104 height 13
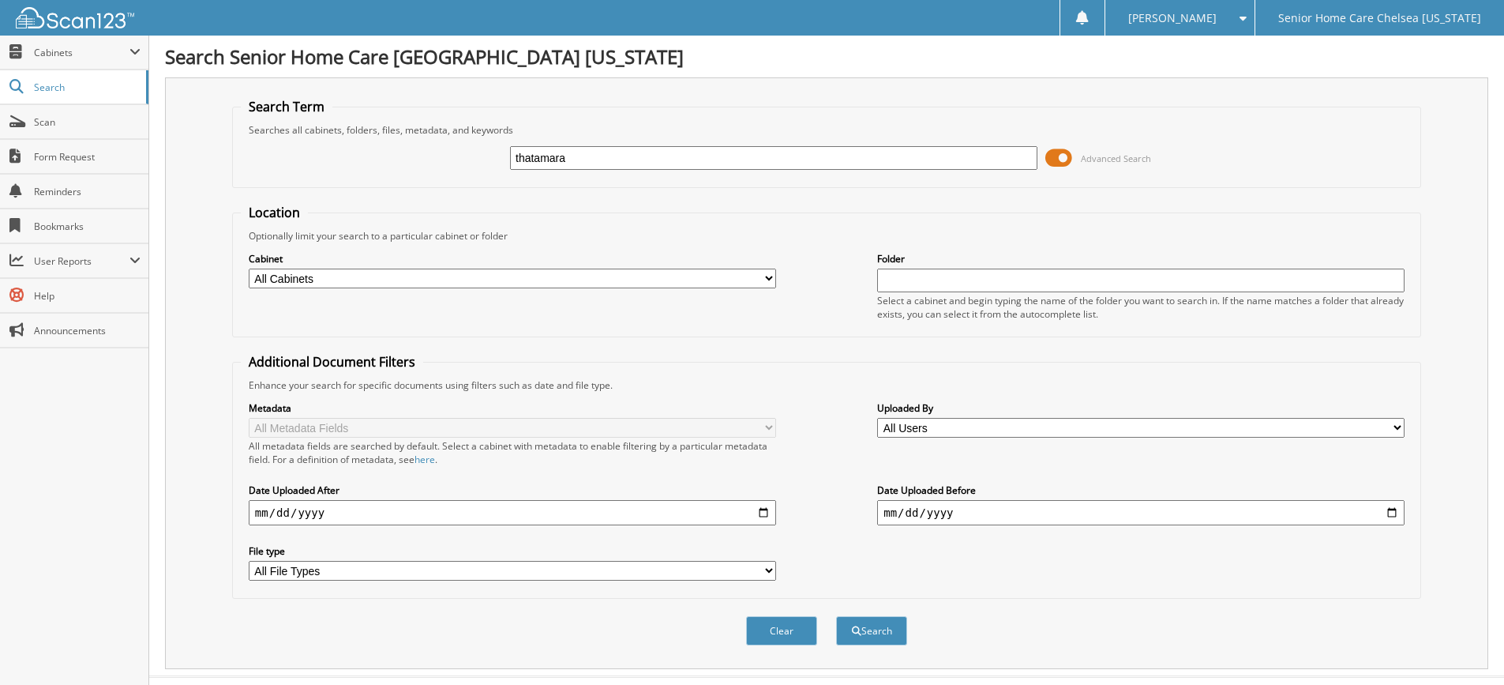
type input "thatamara"
click at [836, 616] on button "Search" at bounding box center [871, 630] width 71 height 29
click at [573, 158] on input "thatamara" at bounding box center [774, 158] width 528 height 24
click at [576, 159] on input "thatamara" at bounding box center [774, 158] width 528 height 24
type input "thamara"
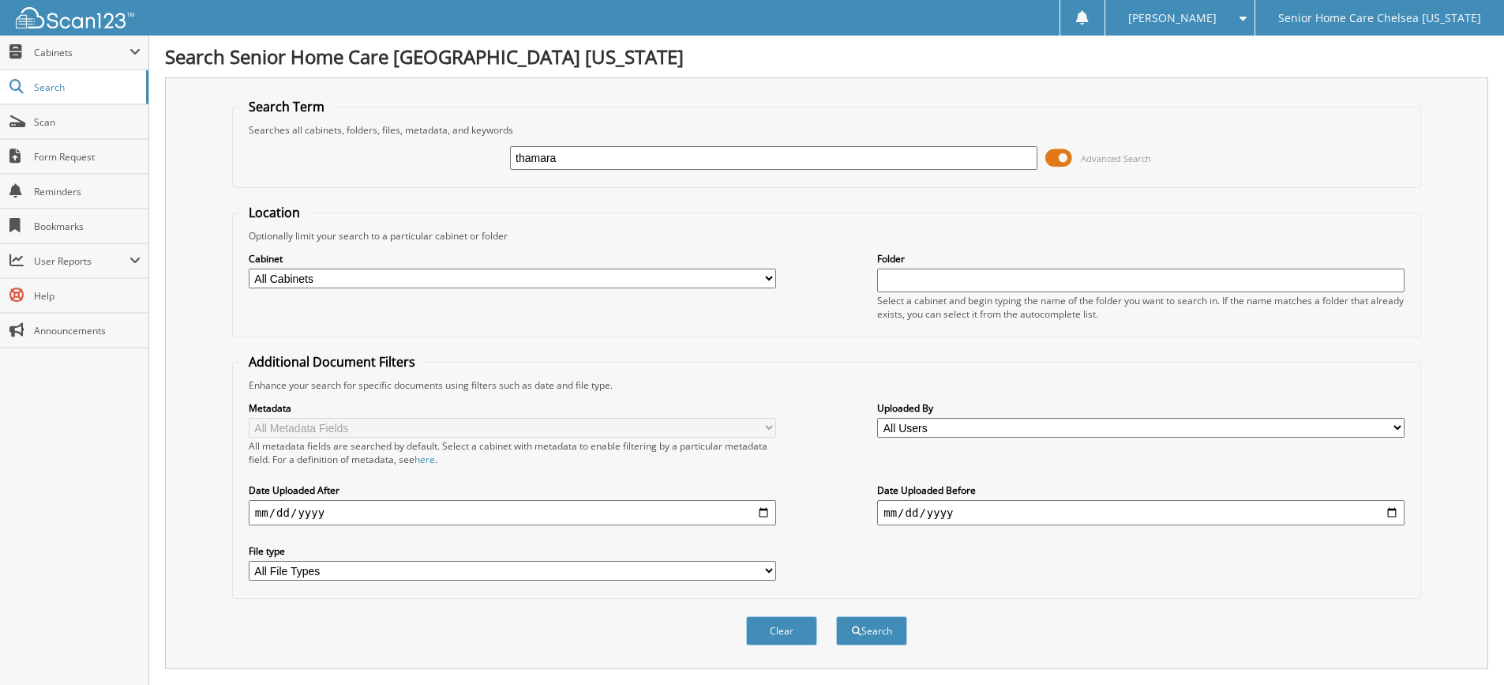
click at [836, 616] on button "Search" at bounding box center [871, 630] width 71 height 29
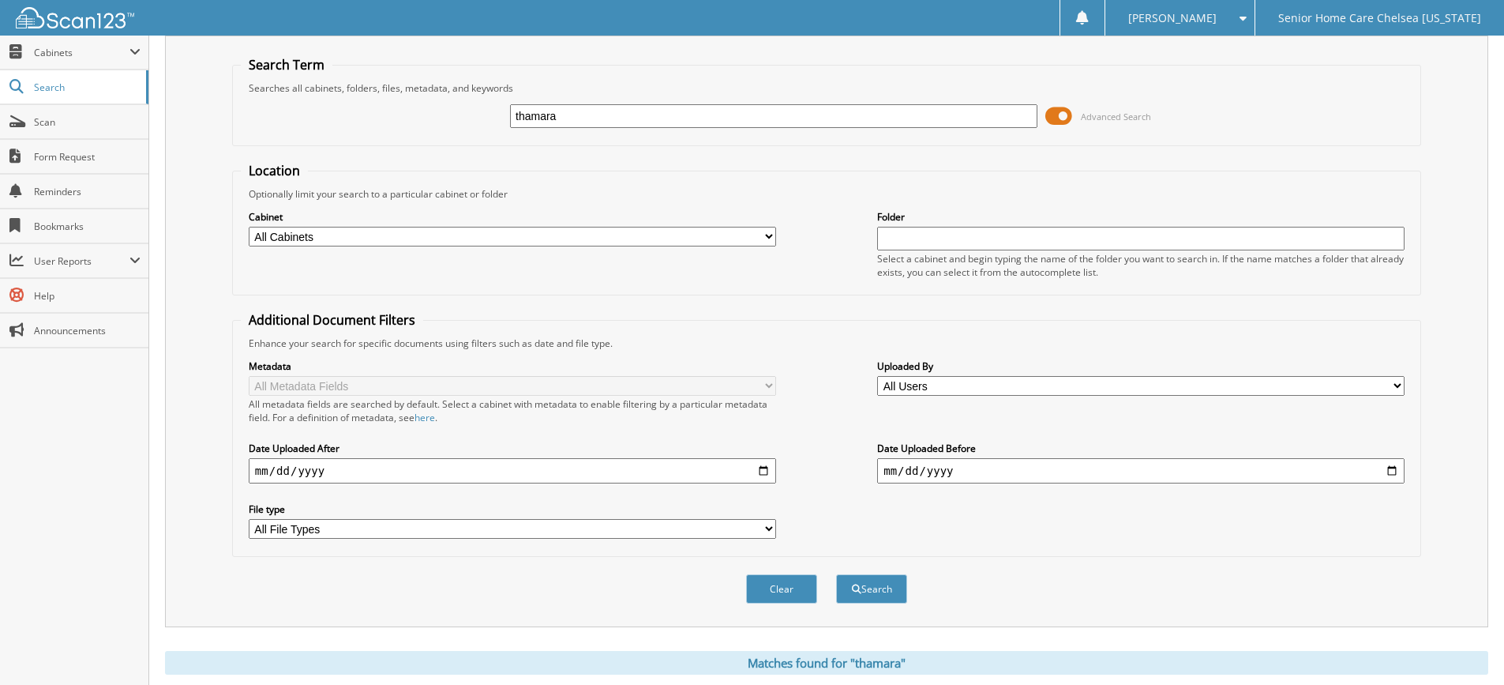
scroll to position [40, 0]
click at [836, 576] on button "Search" at bounding box center [871, 590] width 71 height 29
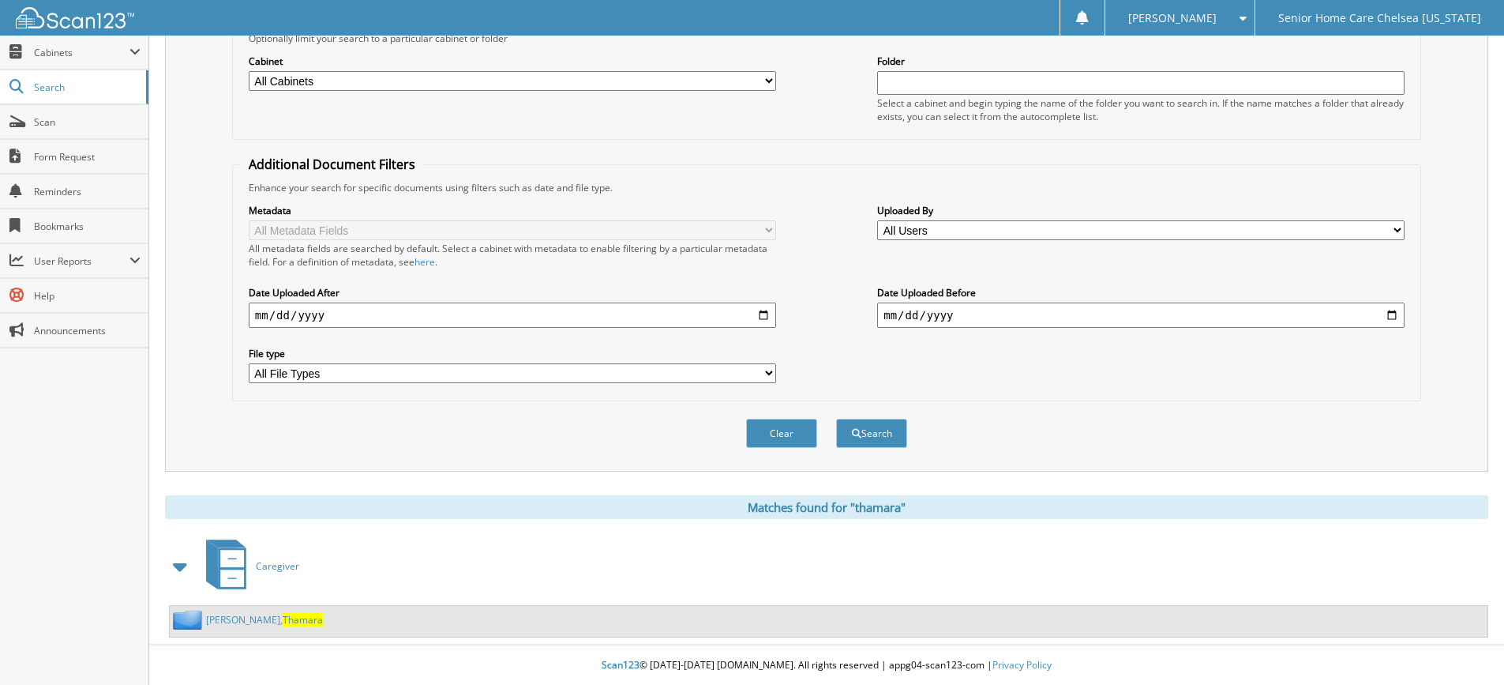
click at [283, 622] on span "Thamara" at bounding box center [303, 619] width 40 height 13
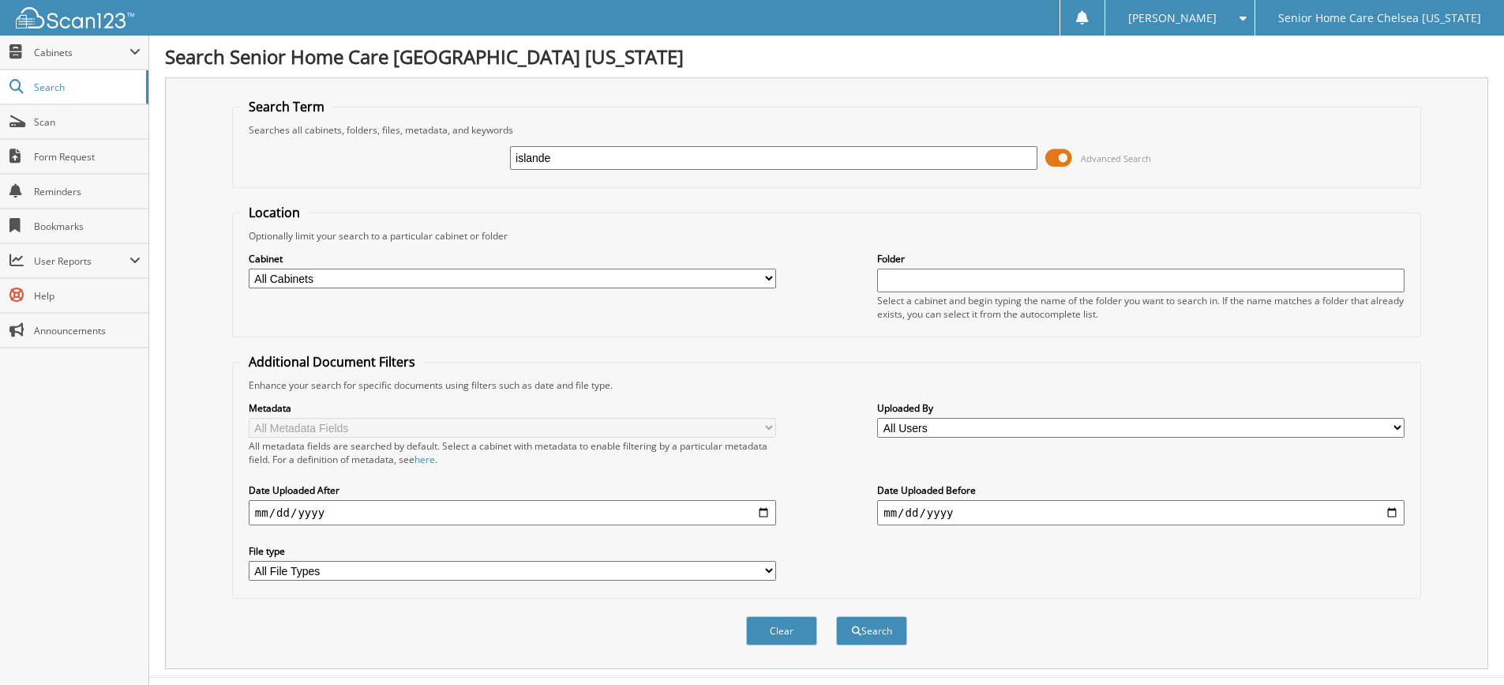
type input "islande"
click at [836, 616] on button "Search" at bounding box center [871, 630] width 71 height 29
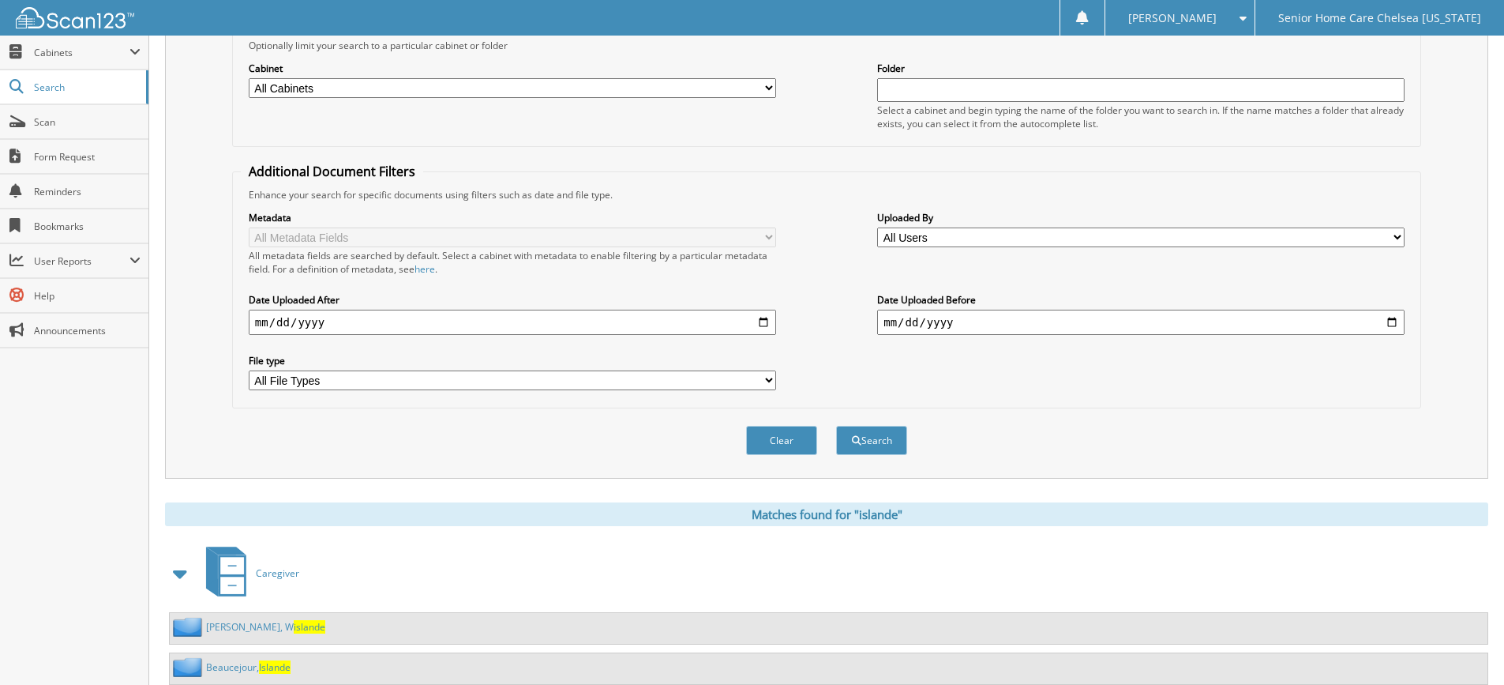
scroll to position [238, 0]
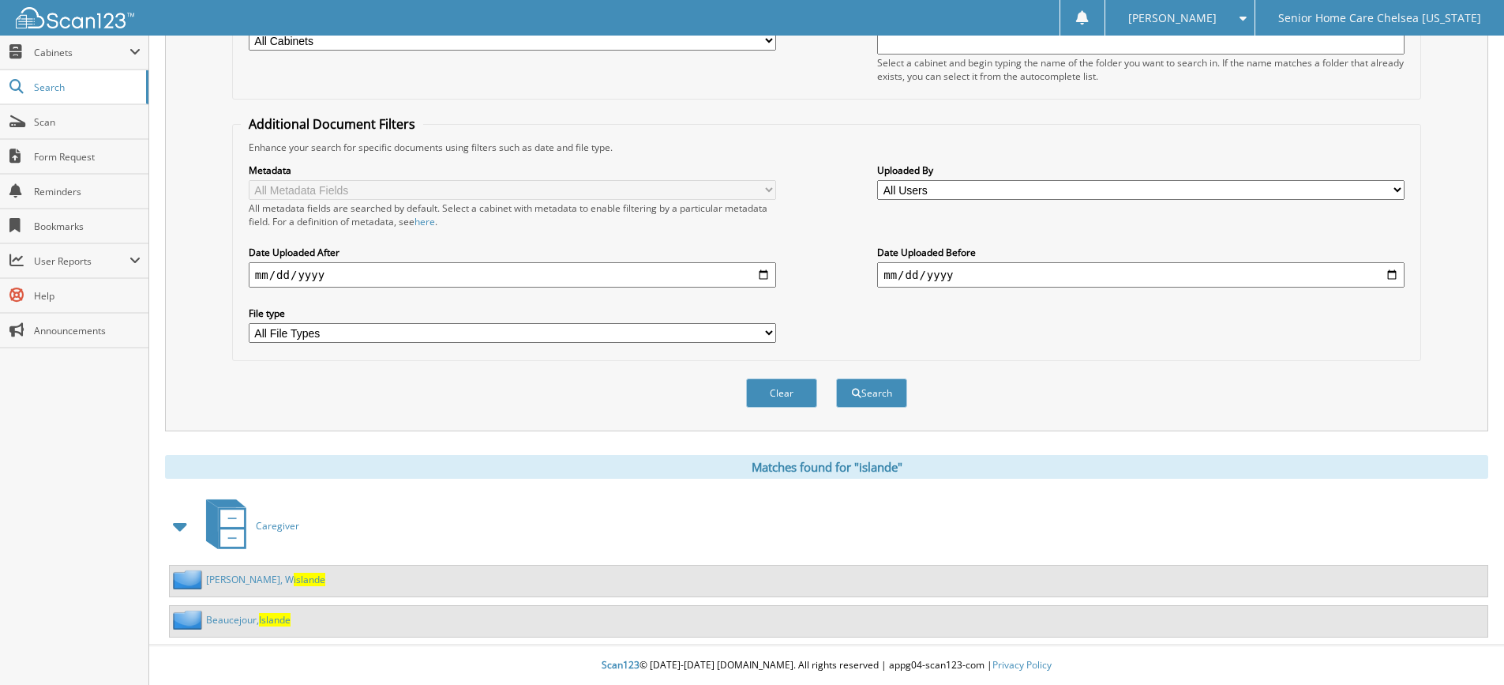
click at [222, 618] on link "[PERSON_NAME][GEOGRAPHIC_DATA]" at bounding box center [248, 619] width 85 height 13
click at [234, 618] on link "[PERSON_NAME][GEOGRAPHIC_DATA]" at bounding box center [248, 619] width 85 height 13
